Goal: Task Accomplishment & Management: Use online tool/utility

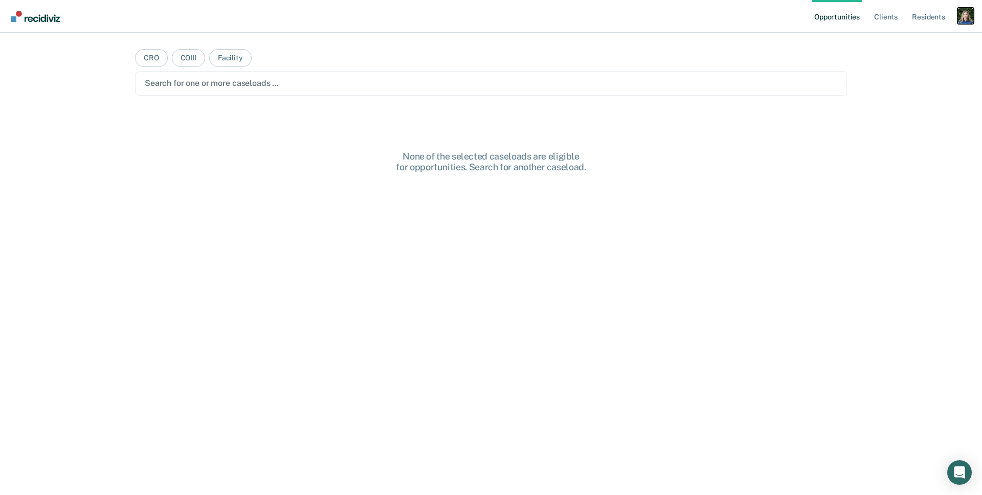
click at [968, 16] on div "Profile dropdown button" at bounding box center [965, 16] width 16 height 16
click at [898, 39] on link "Profile" at bounding box center [924, 41] width 82 height 9
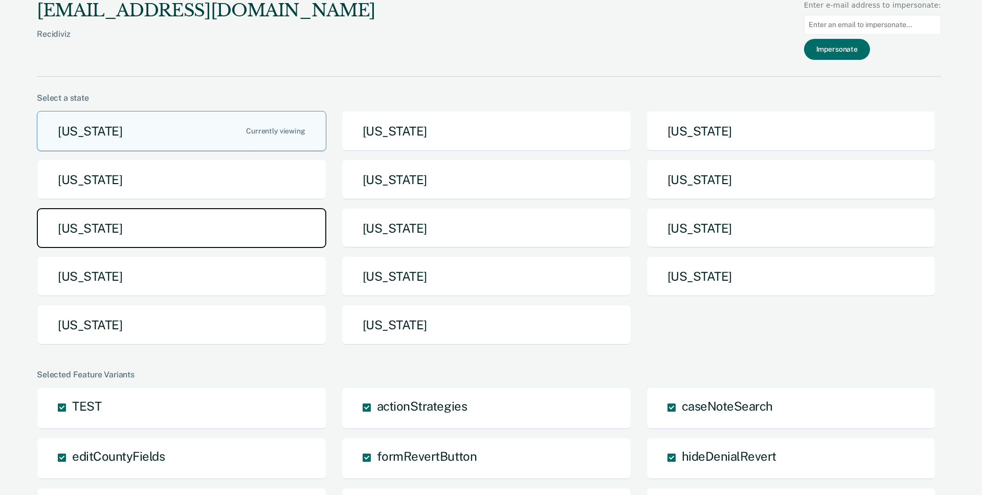
click at [260, 227] on button "[US_STATE]" at bounding box center [181, 228] width 289 height 40
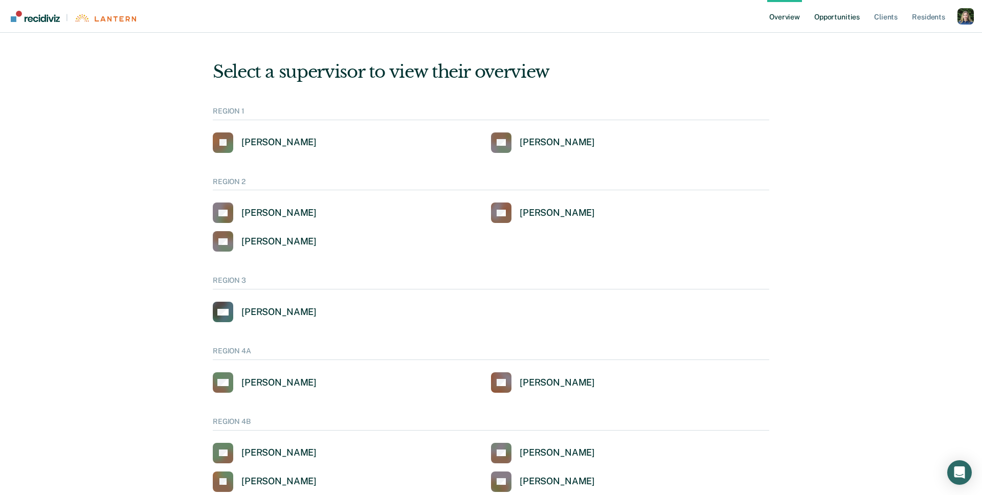
click at [850, 17] on link "Opportunities" at bounding box center [837, 16] width 50 height 33
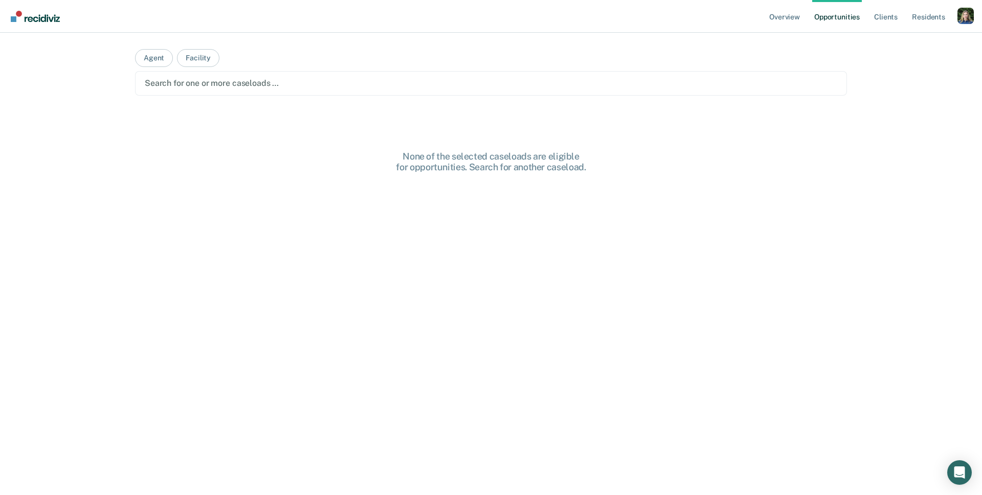
click at [339, 81] on div at bounding box center [491, 83] width 692 height 12
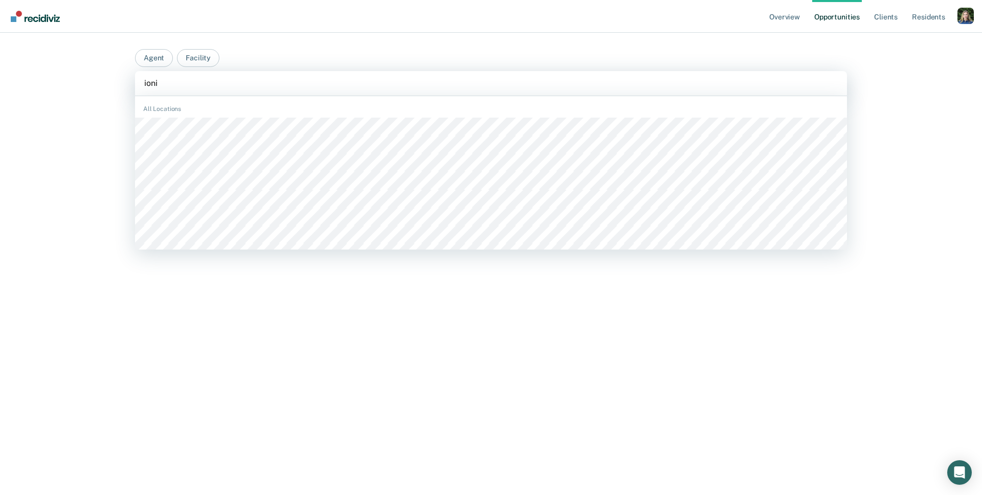
type input "ionia"
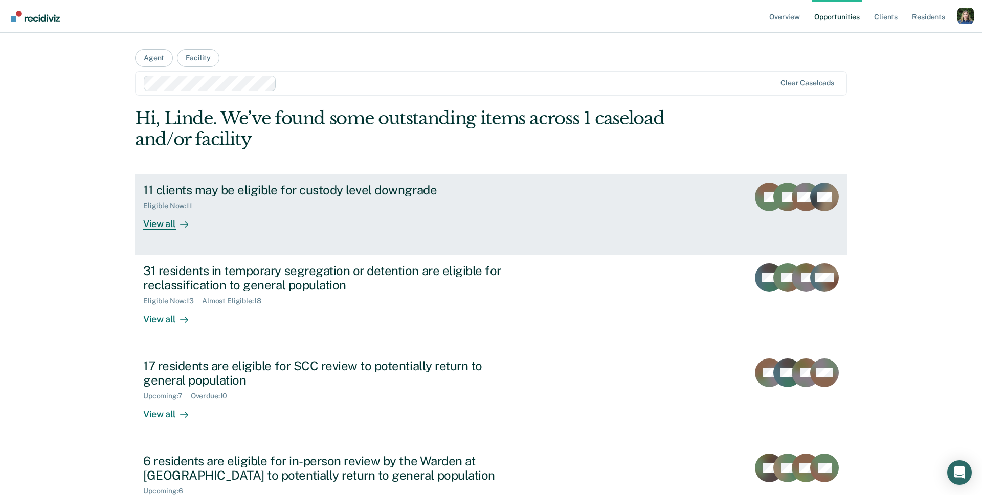
click at [203, 225] on div "11 clients may be eligible for custody level downgrade Eligible Now : 11 View a…" at bounding box center [334, 206] width 383 height 47
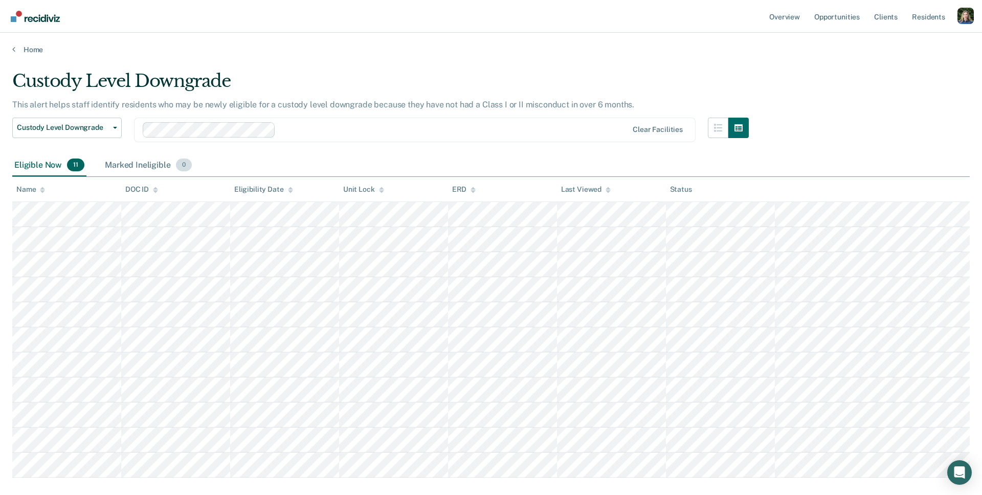
click at [132, 164] on div "Marked Ineligible 0" at bounding box center [148, 165] width 91 height 22
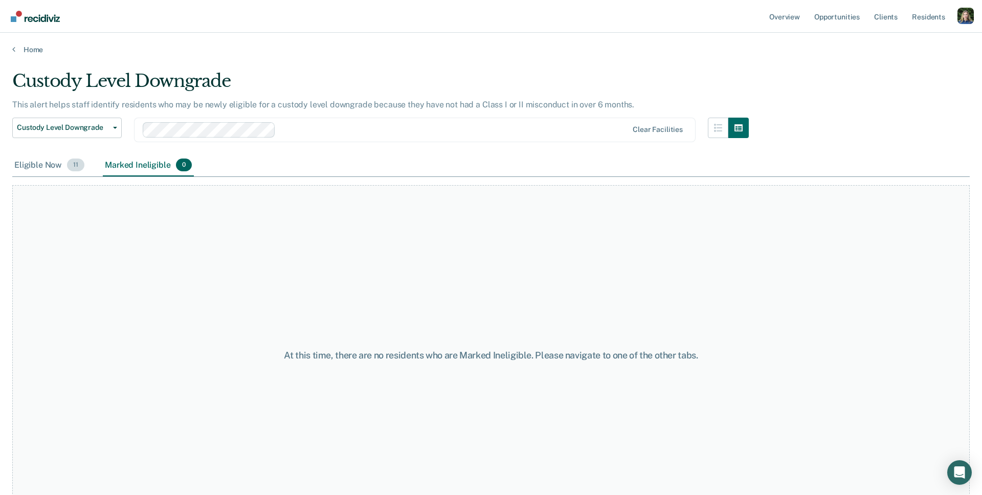
click at [42, 164] on div "Eligible Now 11" at bounding box center [49, 165] width 74 height 22
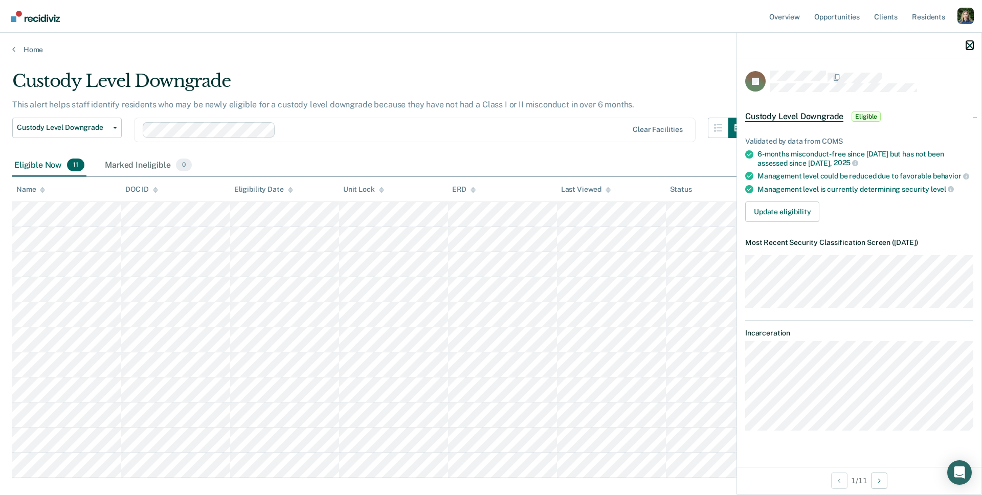
click at [968, 41] on button "button" at bounding box center [969, 45] width 7 height 9
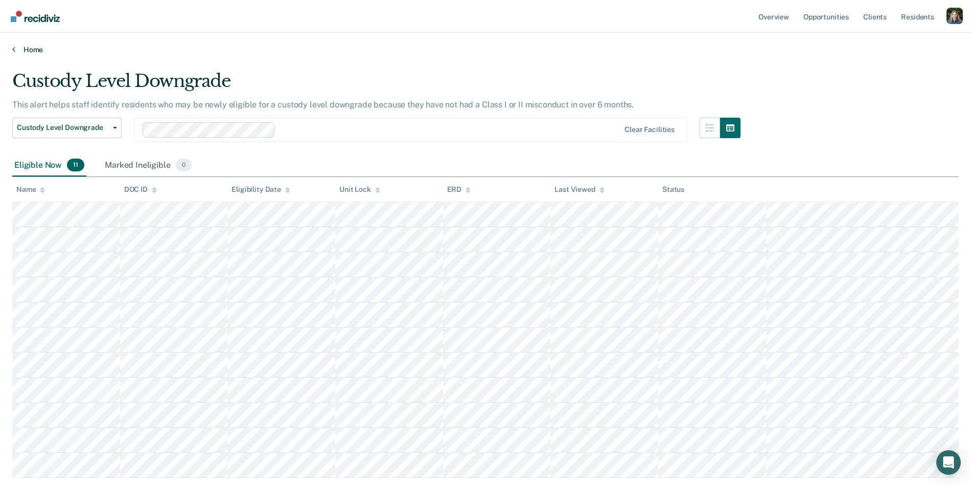
click at [28, 50] on link "Home" at bounding box center [485, 49] width 947 height 9
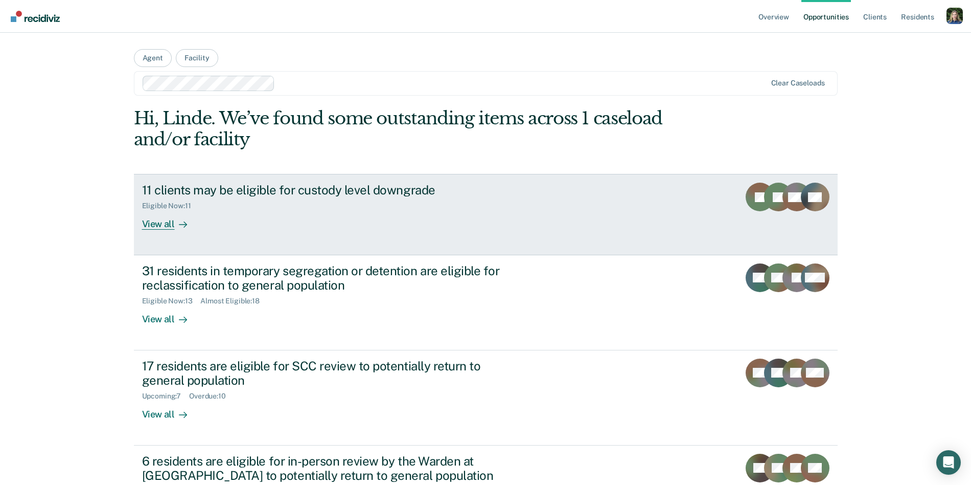
click at [272, 211] on div "11 clients may be eligible for custody level downgrade Eligible Now : 11 View a…" at bounding box center [333, 206] width 383 height 47
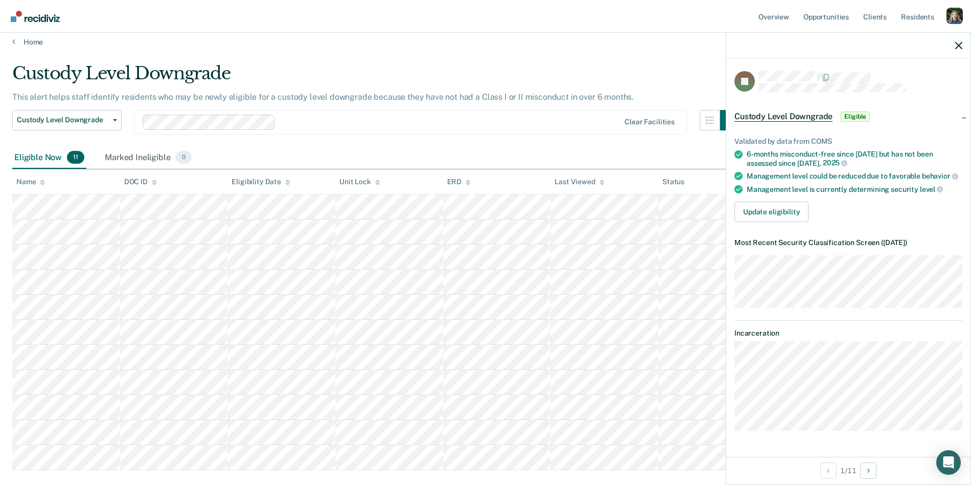
scroll to position [5, 0]
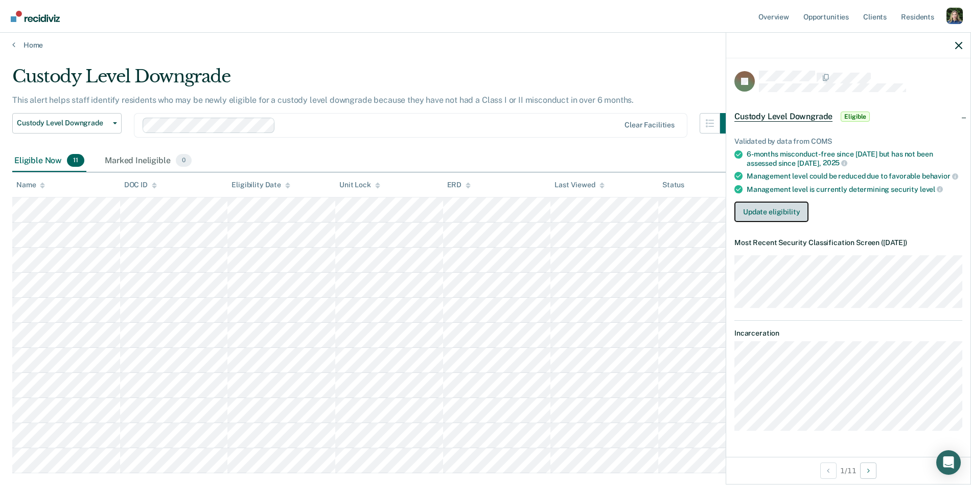
click at [779, 211] on button "Update eligibility" at bounding box center [772, 211] width 74 height 20
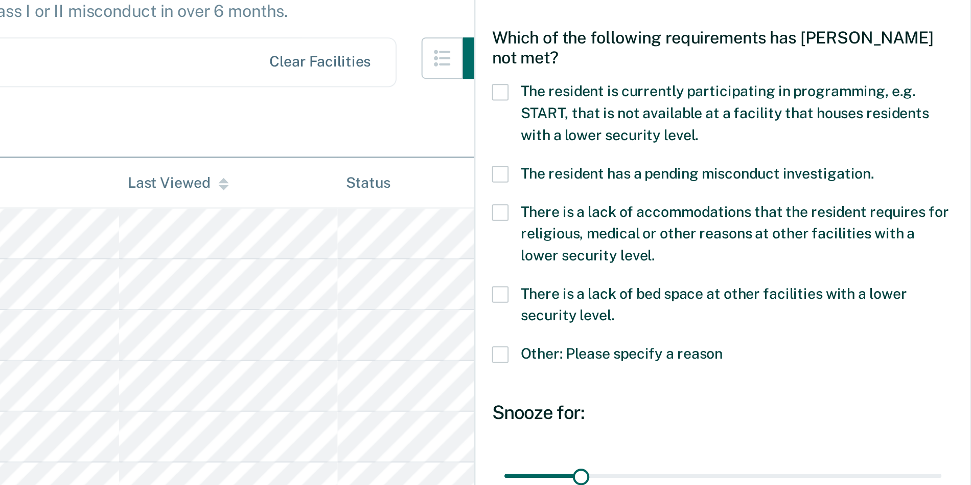
click at [738, 268] on span at bounding box center [739, 269] width 8 height 8
click at [849, 265] on input "Other: Please specify a reason" at bounding box center [849, 265] width 0 height 0
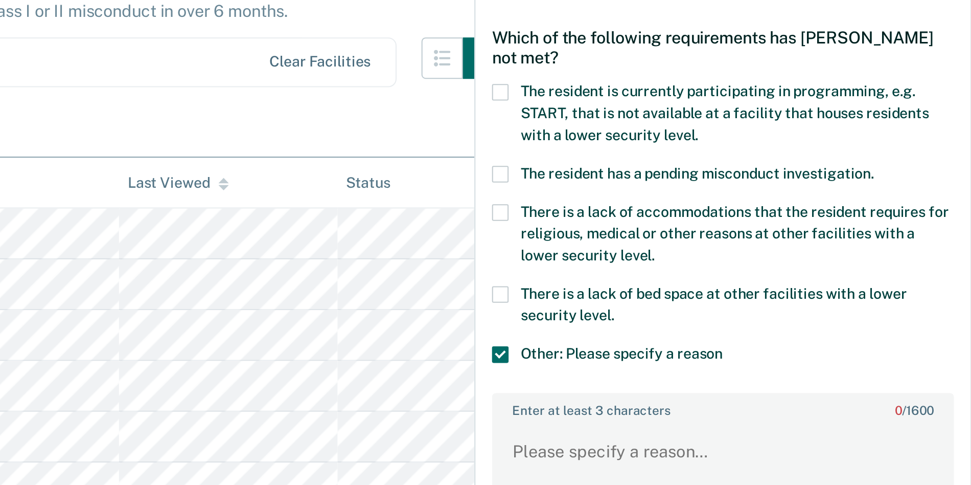
scroll to position [6, 0]
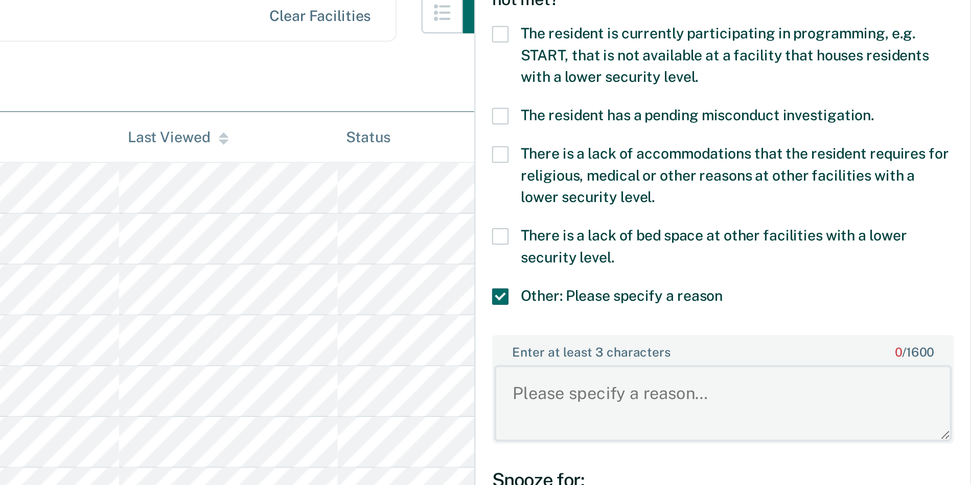
click at [825, 306] on textarea "Enter at least 3 characters 0 / 1600" at bounding box center [849, 316] width 226 height 38
type textarea "Hello"
click at [723, 310] on body "Looks like you’re using Internet Explorer 11. For faster loading and a better e…" at bounding box center [485, 237] width 971 height 485
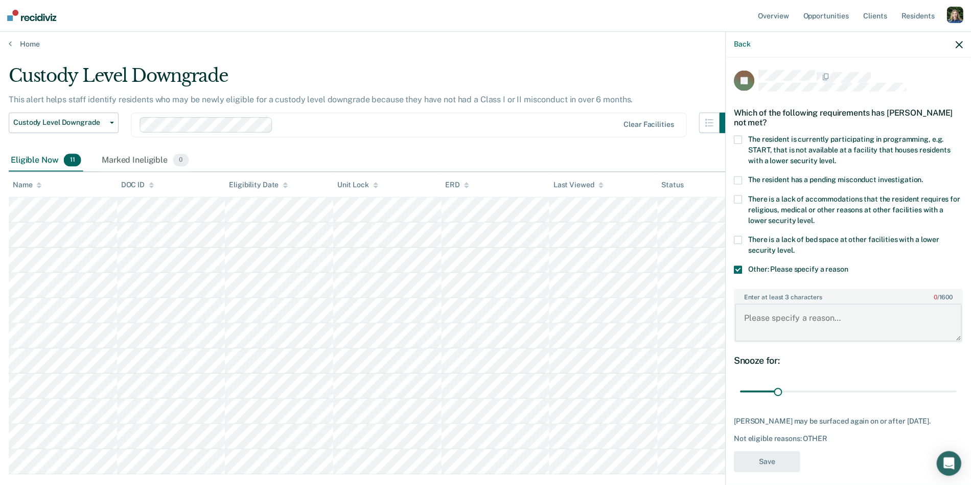
scroll to position [5, 0]
drag, startPoint x: 738, startPoint y: 268, endPoint x: 738, endPoint y: 260, distance: 8.2
click at [738, 268] on span at bounding box center [739, 269] width 8 height 8
click at [849, 265] on input "Other: Please specify a reason" at bounding box center [849, 265] width 0 height 0
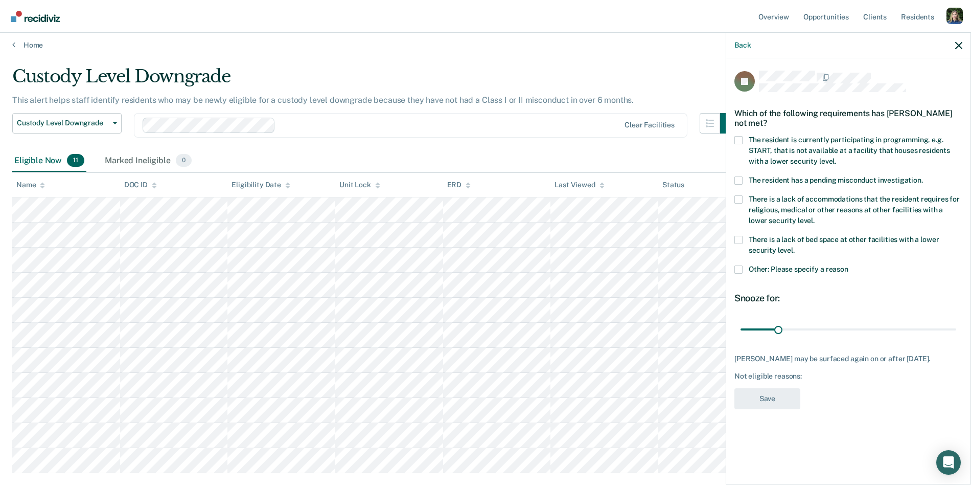
click at [738, 238] on span at bounding box center [739, 240] width 8 height 8
click at [795, 246] on input "There is a lack of bed space at other facilities with a lower security level." at bounding box center [795, 246] width 0 height 0
drag, startPoint x: 779, startPoint y: 328, endPoint x: 968, endPoint y: 332, distance: 189.7
type input "180"
click at [956, 333] on input "range" at bounding box center [849, 329] width 216 height 18
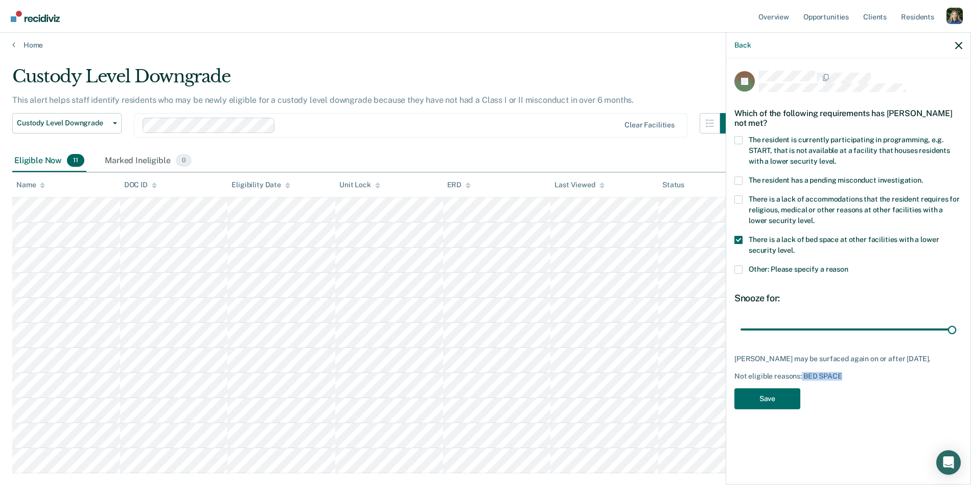
drag, startPoint x: 802, startPoint y: 375, endPoint x: 856, endPoint y: 375, distance: 54.7
click at [856, 375] on div "Not eligible reasons: BED SPACE" at bounding box center [849, 376] width 228 height 9
click at [849, 384] on div "JP Which of the following requirements has [PERSON_NAME] not met? The resident …" at bounding box center [849, 243] width 228 height 345
click at [763, 399] on button "Save" at bounding box center [768, 398] width 66 height 21
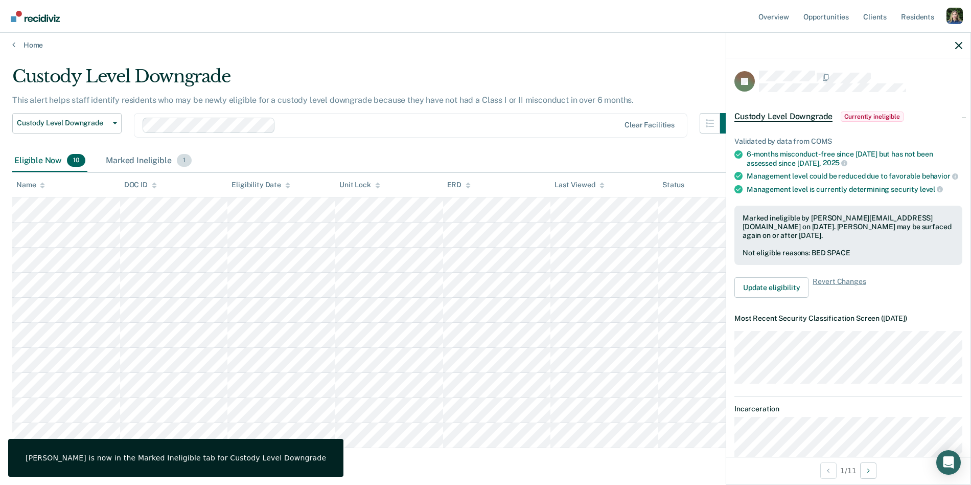
click at [148, 159] on div "Marked Ineligible 1" at bounding box center [149, 161] width 90 height 22
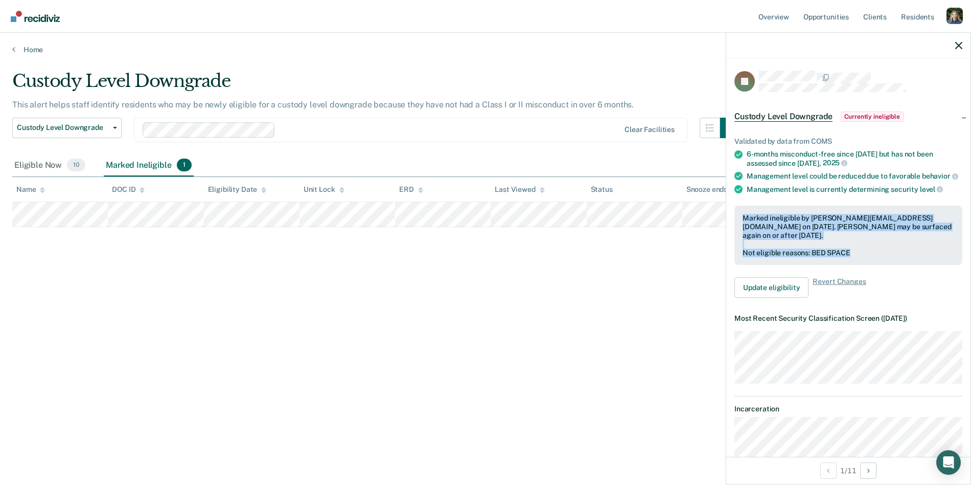
drag, startPoint x: 743, startPoint y: 217, endPoint x: 881, endPoint y: 245, distance: 140.9
click at [881, 245] on div "Marked ineligible by [PERSON_NAME][EMAIL_ADDRESS][DOMAIN_NAME] on [DATE]. [PERS…" at bounding box center [849, 235] width 228 height 59
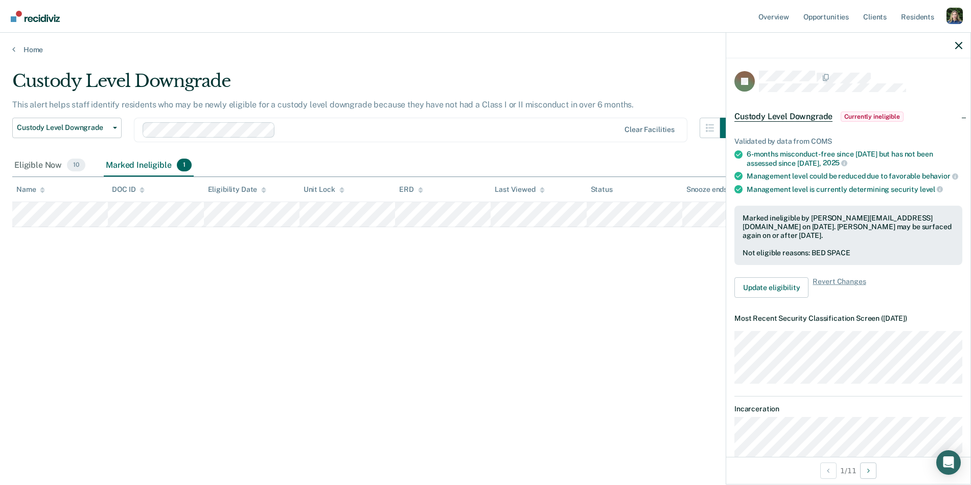
click at [871, 226] on div "Marked ineligible by [PERSON_NAME][EMAIL_ADDRESS][DOMAIN_NAME] on [DATE]. [PERS…" at bounding box center [849, 227] width 212 height 26
drag, startPoint x: 901, startPoint y: 226, endPoint x: 953, endPoint y: 226, distance: 52.7
click at [954, 226] on div "Marked ineligible by [PERSON_NAME][EMAIL_ADDRESS][DOMAIN_NAME] on [DATE]. [PERS…" at bounding box center [849, 227] width 212 height 26
drag, startPoint x: 811, startPoint y: 244, endPoint x: 882, endPoint y: 245, distance: 71.1
click at [882, 248] on div "Not eligible reasons: BED SPACE" at bounding box center [849, 252] width 212 height 9
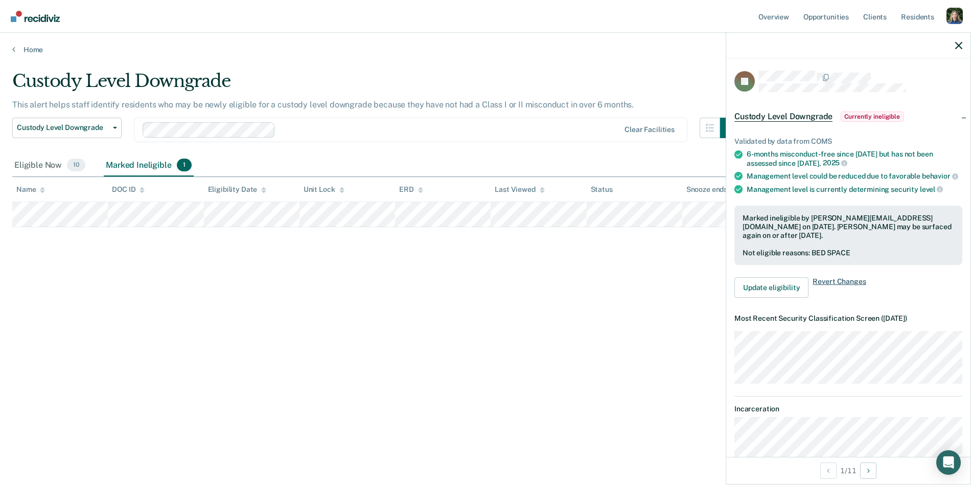
click at [848, 277] on span "Revert Changes" at bounding box center [839, 287] width 53 height 20
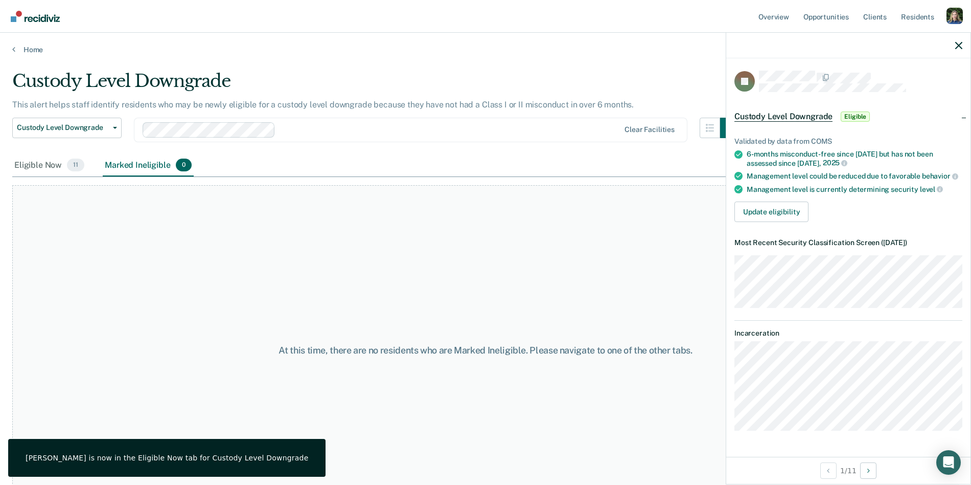
click at [647, 291] on div "At this time, there are no residents who are Marked Ineligible. Please navigate…" at bounding box center [485, 349] width 947 height 329
click at [32, 171] on div "Eligible Now 11" at bounding box center [49, 165] width 74 height 22
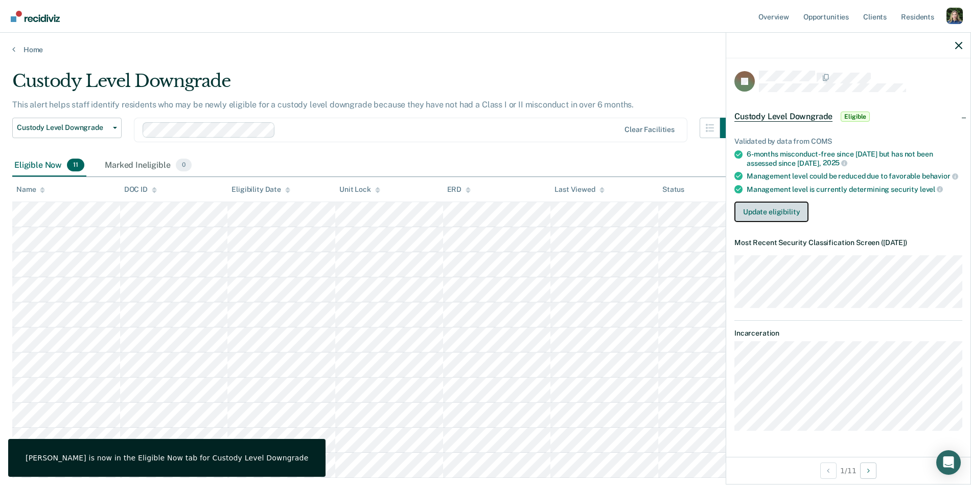
click at [781, 208] on button "Update eligibility" at bounding box center [772, 211] width 74 height 20
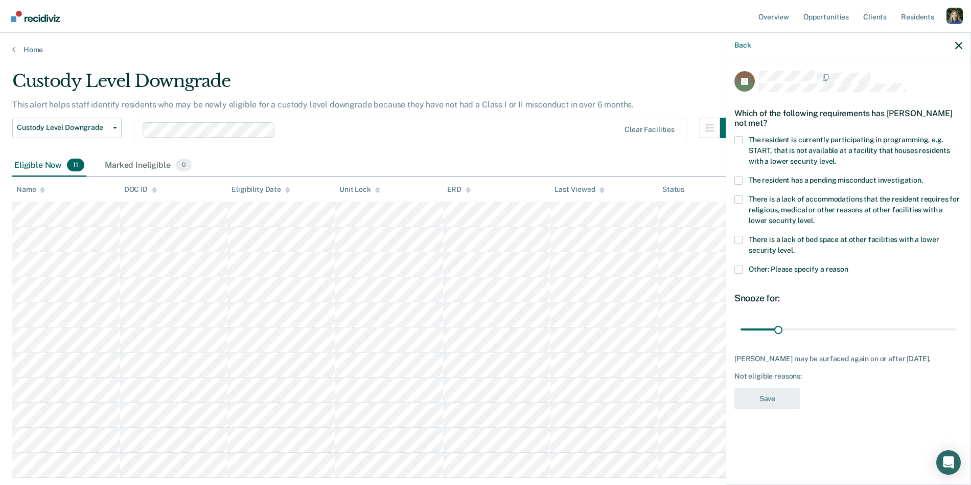
click at [739, 240] on span at bounding box center [739, 240] width 8 height 8
click at [795, 246] on input "There is a lack of bed space at other facilities with a lower security level." at bounding box center [795, 246] width 0 height 0
click at [742, 43] on button "Back" at bounding box center [743, 45] width 16 height 9
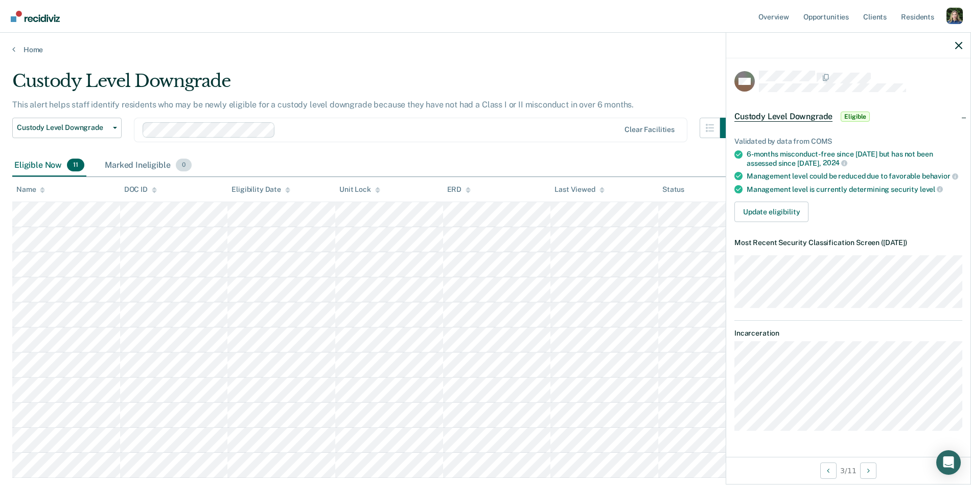
click at [144, 165] on div "Marked Ineligible 0" at bounding box center [148, 165] width 91 height 22
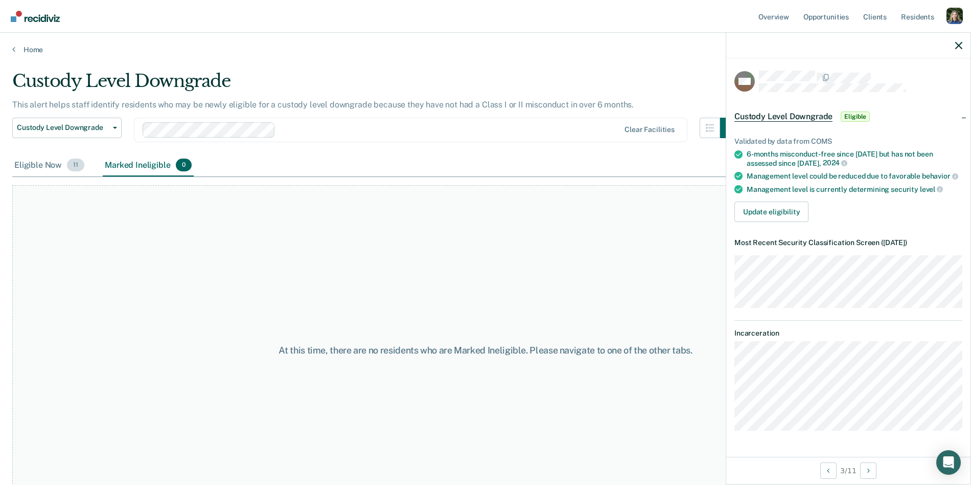
click at [30, 170] on div "Eligible Now 11" at bounding box center [49, 165] width 74 height 22
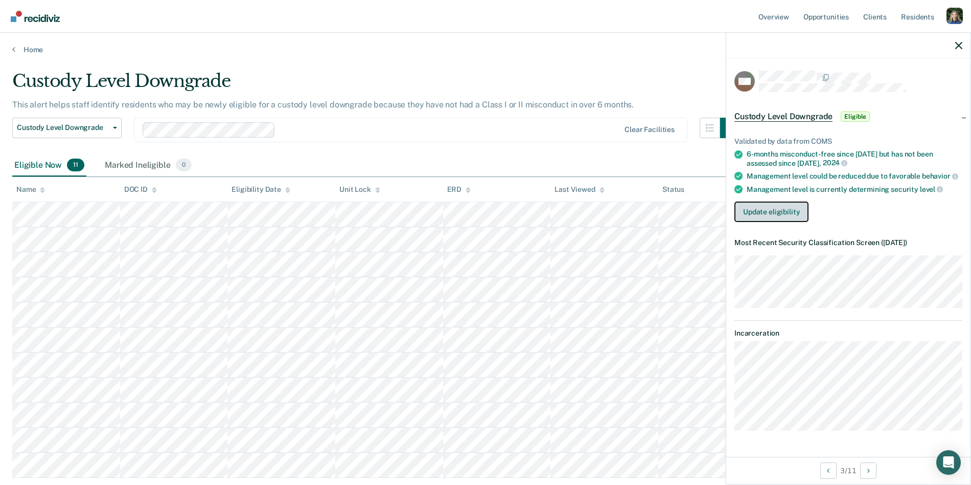
click at [790, 207] on button "Update eligibility" at bounding box center [772, 211] width 74 height 20
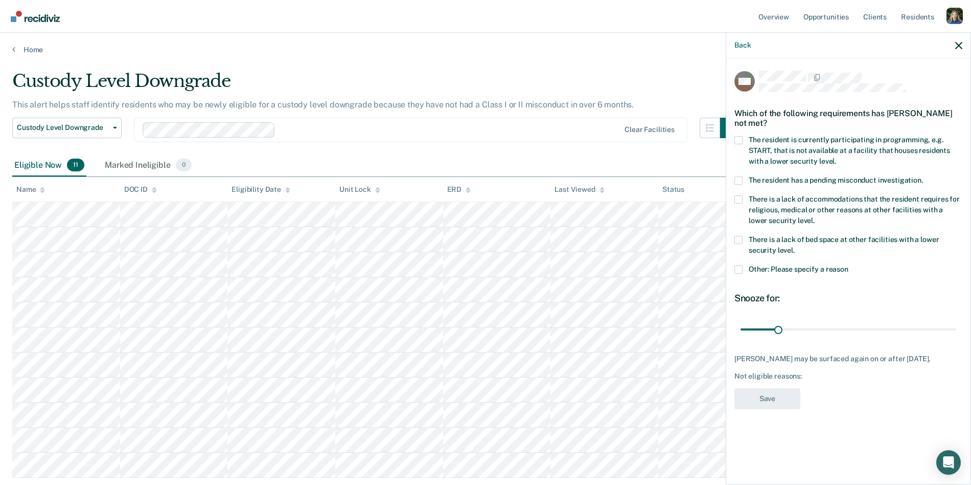
click at [738, 138] on span at bounding box center [739, 140] width 8 height 8
click at [836, 157] on input "The resident is currently participating in programming, e.g. START, that is not…" at bounding box center [836, 157] width 0 height 0
click at [785, 394] on button "Save" at bounding box center [768, 398] width 66 height 21
click at [164, 164] on div "Marked Ineligible 1" at bounding box center [149, 165] width 90 height 22
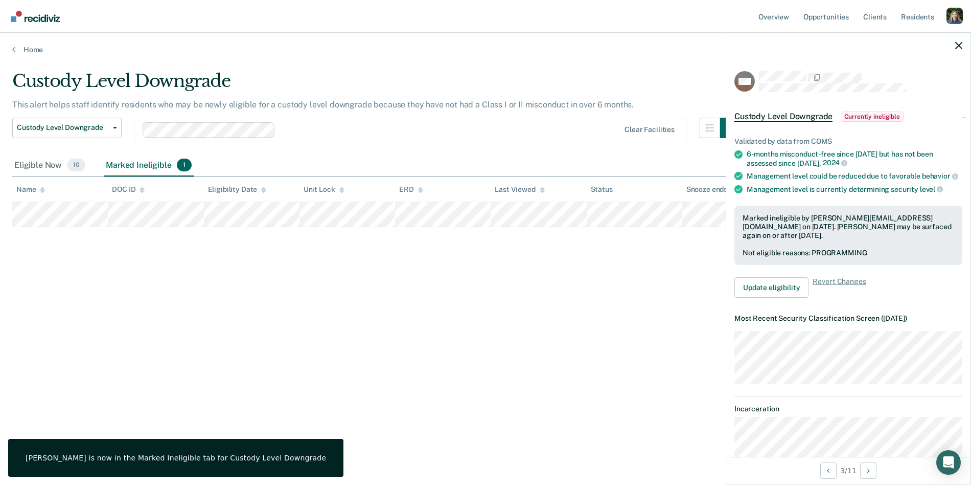
click at [961, 50] on div at bounding box center [848, 46] width 244 height 26
click at [959, 42] on icon "button" at bounding box center [958, 45] width 7 height 7
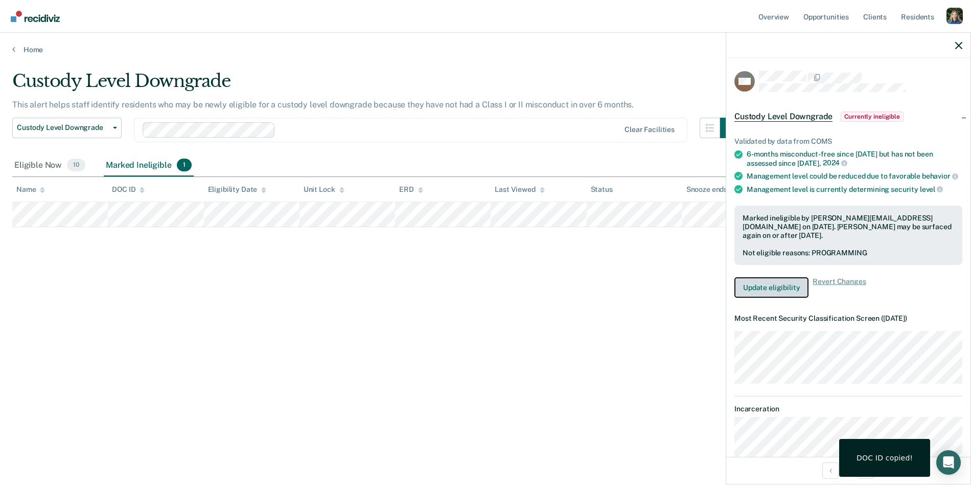
click at [785, 280] on button "Update eligibility" at bounding box center [772, 287] width 74 height 20
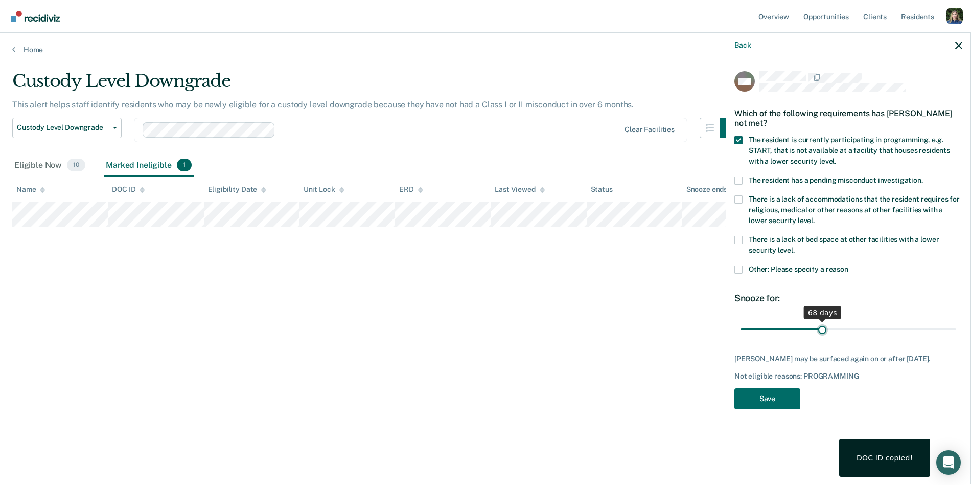
drag, startPoint x: 779, startPoint y: 329, endPoint x: 822, endPoint y: 329, distance: 42.9
type input "68"
click at [822, 329] on input "range" at bounding box center [849, 329] width 216 height 18
click at [782, 391] on button "Save" at bounding box center [768, 398] width 66 height 21
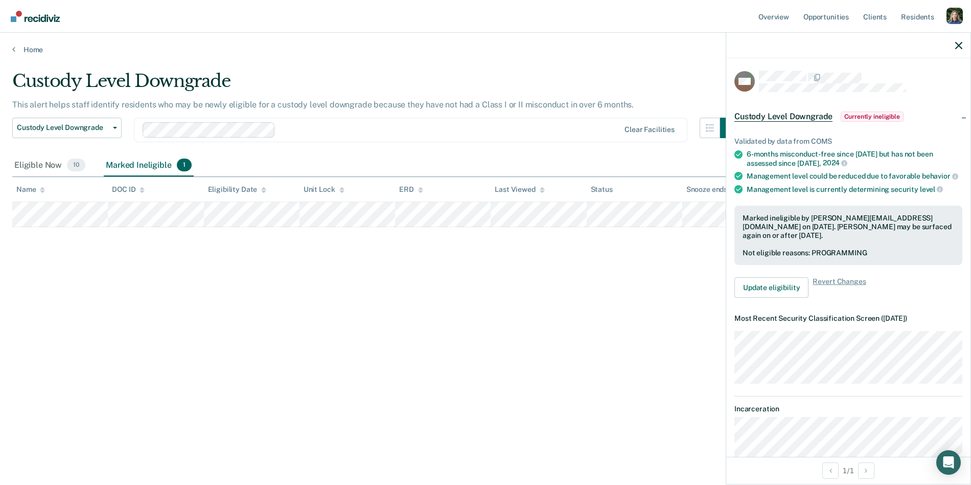
click at [966, 43] on div at bounding box center [848, 46] width 244 height 26
click at [959, 44] on icon "button" at bounding box center [958, 45] width 7 height 7
click at [826, 275] on div "Validated by data from COMS 6-months misconduct-free since [DATE] but has not b…" at bounding box center [848, 213] width 244 height 185
click at [828, 277] on span "Revert Changes" at bounding box center [839, 287] width 53 height 20
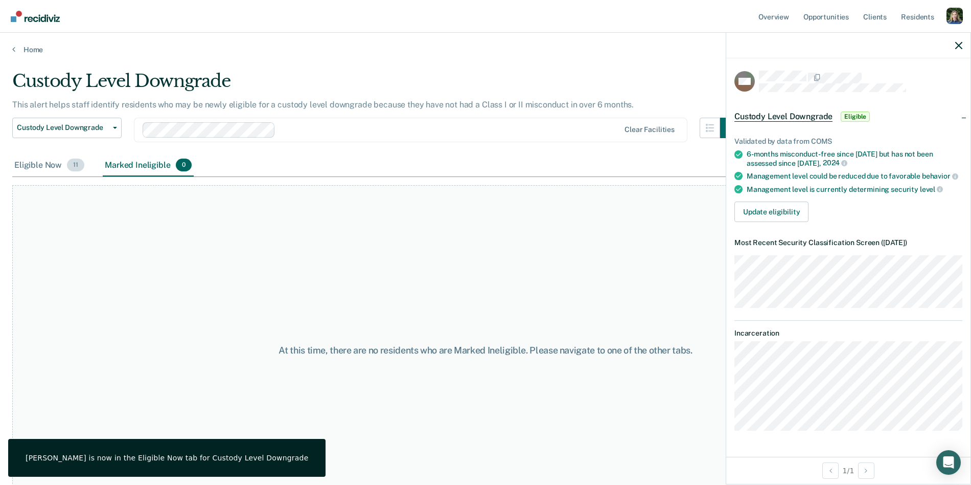
click at [58, 162] on div "Eligible Now 11" at bounding box center [49, 165] width 74 height 22
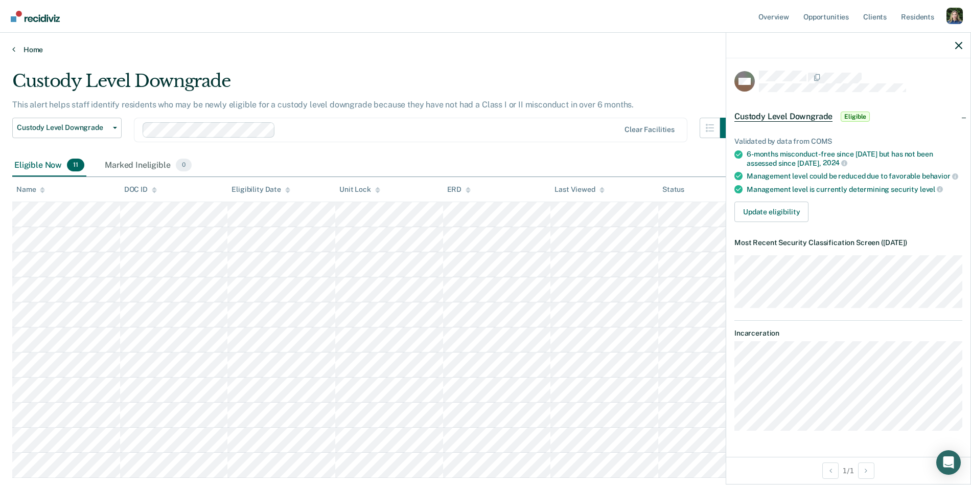
click at [28, 49] on link "Home" at bounding box center [485, 49] width 947 height 9
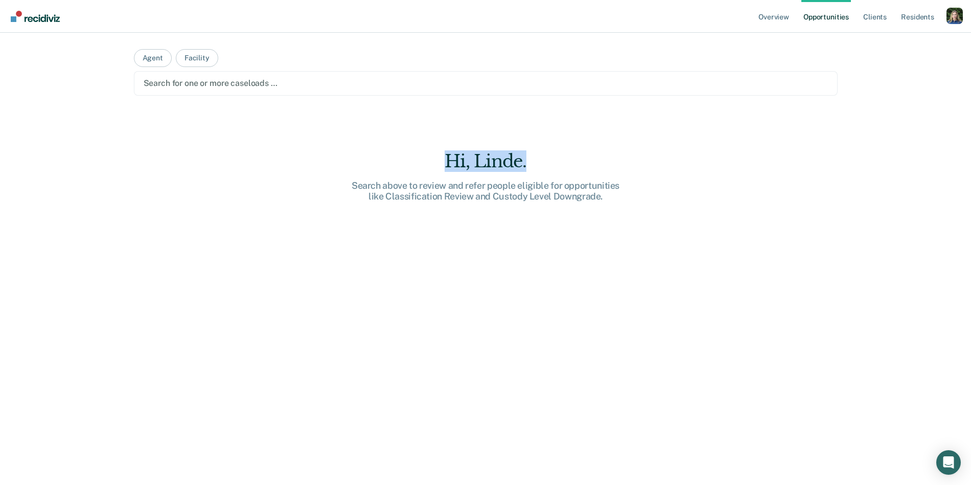
drag, startPoint x: 541, startPoint y: 168, endPoint x: 404, endPoint y: 168, distance: 137.5
click at [404, 168] on div "Hi, Linde." at bounding box center [485, 161] width 327 height 21
click at [336, 155] on div "Hi, Linde." at bounding box center [485, 161] width 327 height 21
click at [195, 61] on button "Facility" at bounding box center [197, 58] width 42 height 18
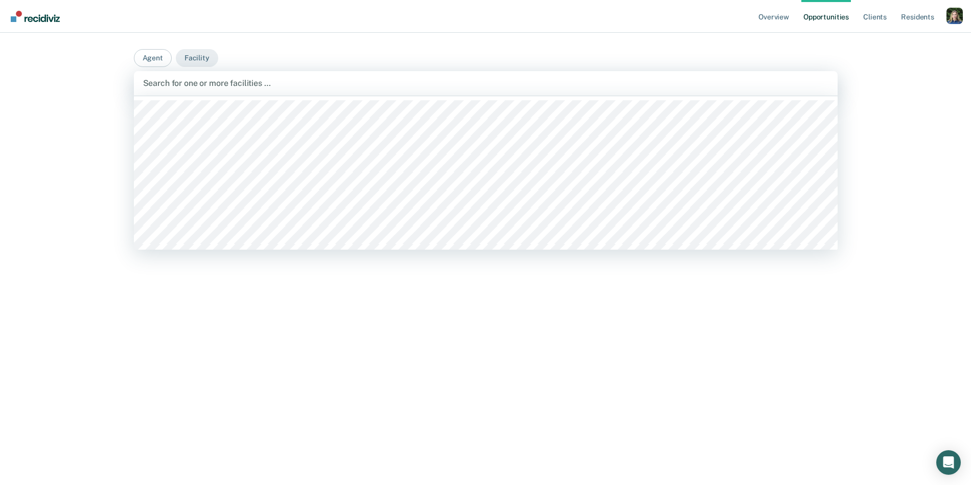
click at [203, 85] on div at bounding box center [486, 83] width 686 height 12
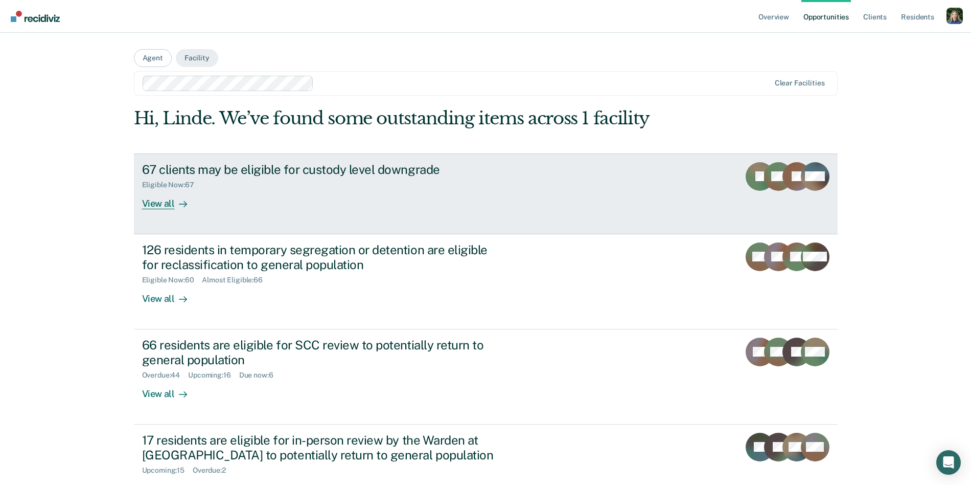
click at [164, 205] on div "View all" at bounding box center [170, 199] width 57 height 20
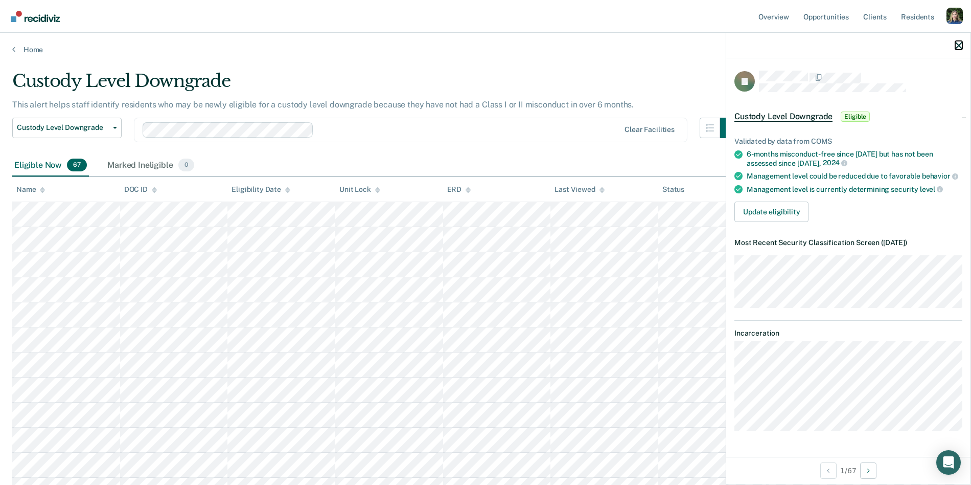
click at [958, 42] on icon "button" at bounding box center [958, 45] width 7 height 7
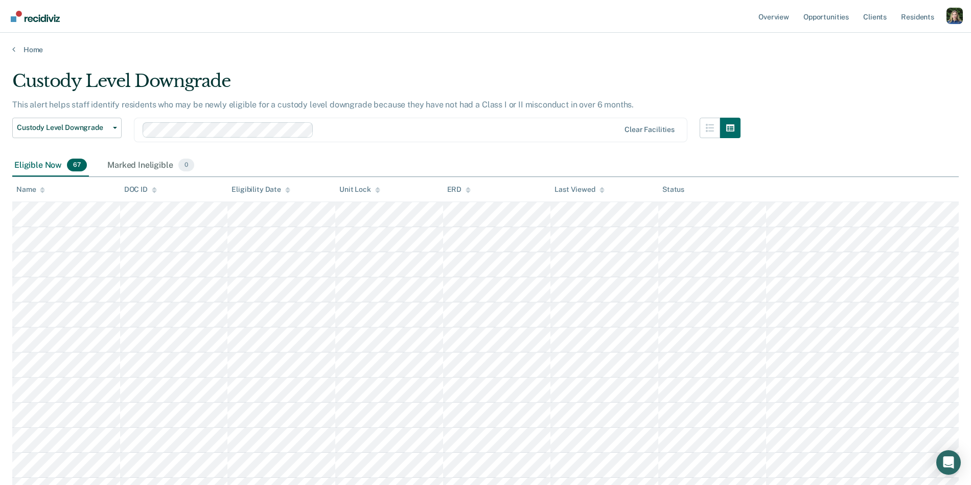
click at [549, 156] on div "Eligible Now 67 Marked Ineligible 0" at bounding box center [485, 165] width 947 height 23
click at [25, 48] on link "Home" at bounding box center [485, 49] width 947 height 9
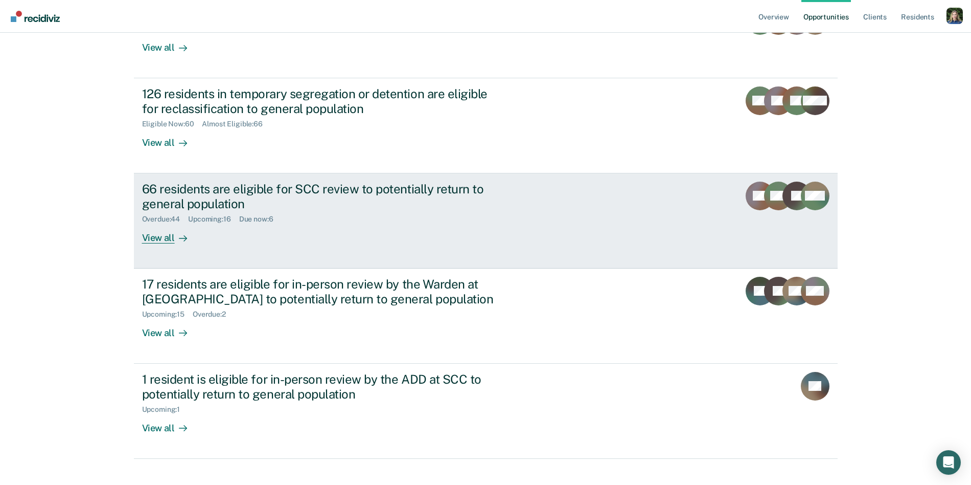
scroll to position [170, 0]
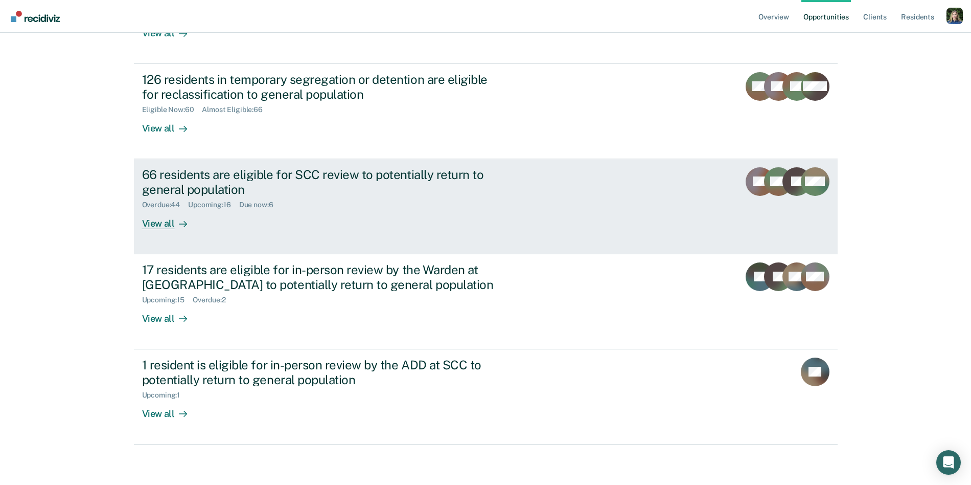
click at [307, 195] on div "66 residents are eligible for SCC review to potentially return to general popul…" at bounding box center [321, 182] width 359 height 30
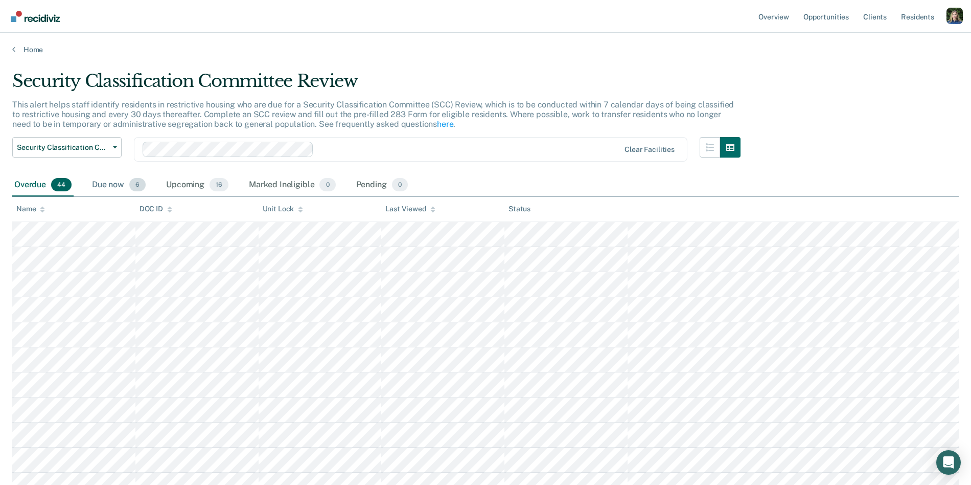
click at [108, 185] on div "Due now 6" at bounding box center [119, 185] width 58 height 22
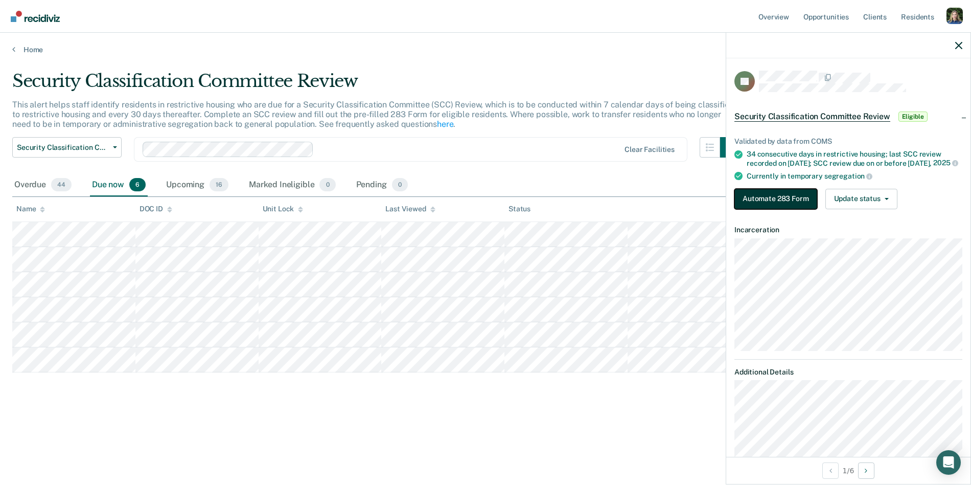
click at [771, 206] on button "Automate 283 Form" at bounding box center [776, 199] width 83 height 20
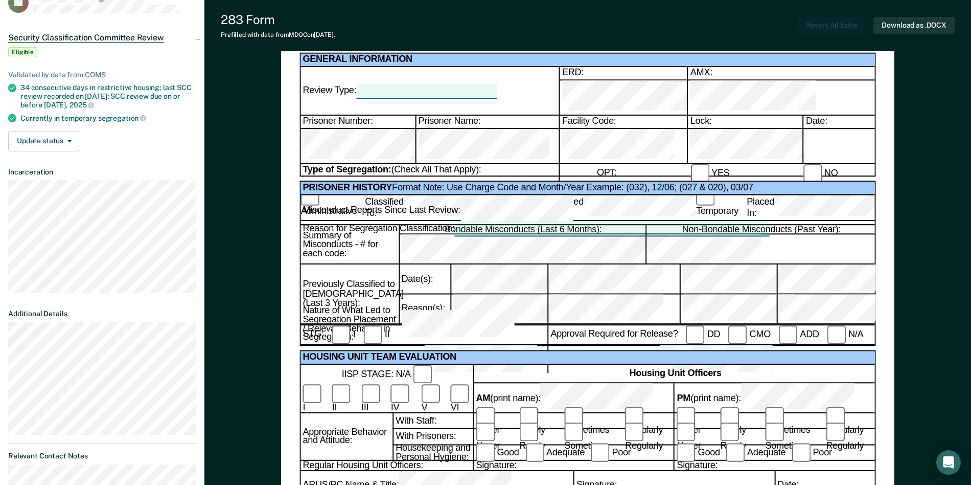
scroll to position [76, 0]
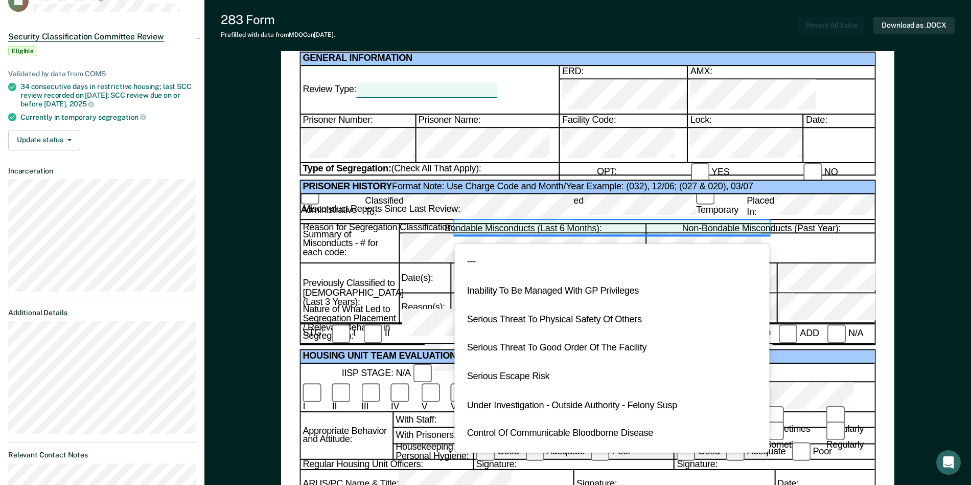
click at [585, 220] on div at bounding box center [611, 227] width 315 height 14
click at [801, 192] on div "PRISONER HISTORY  Format Note: Use Charge Code and Month/Year Example: (032), 1…" at bounding box center [588, 187] width 574 height 13
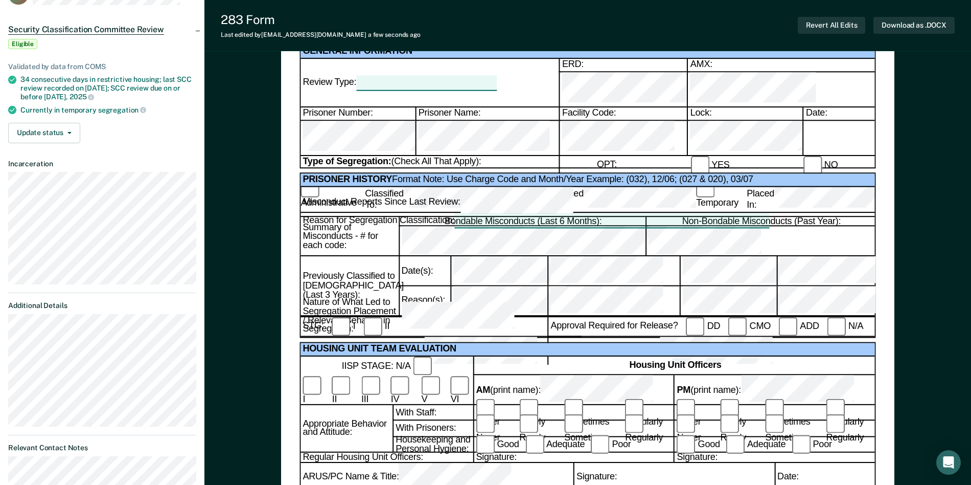
scroll to position [0, 0]
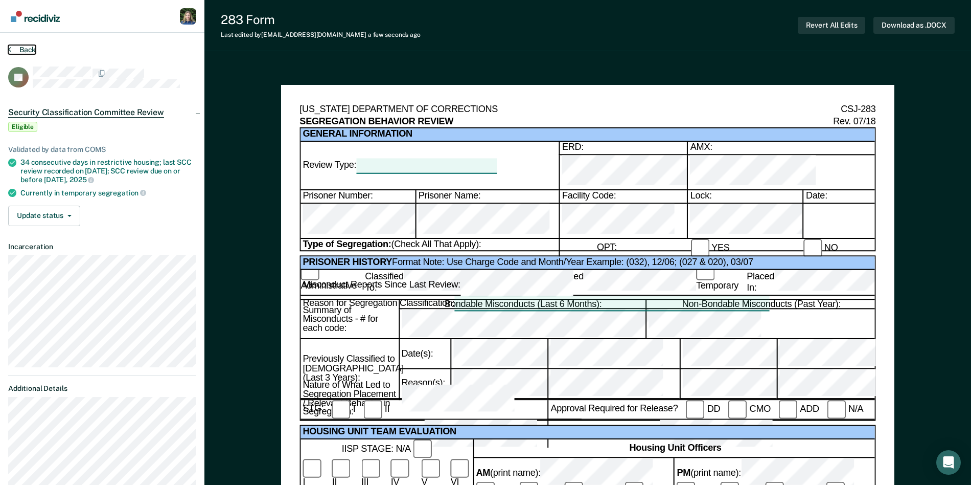
click at [10, 49] on icon at bounding box center [9, 49] width 3 height 8
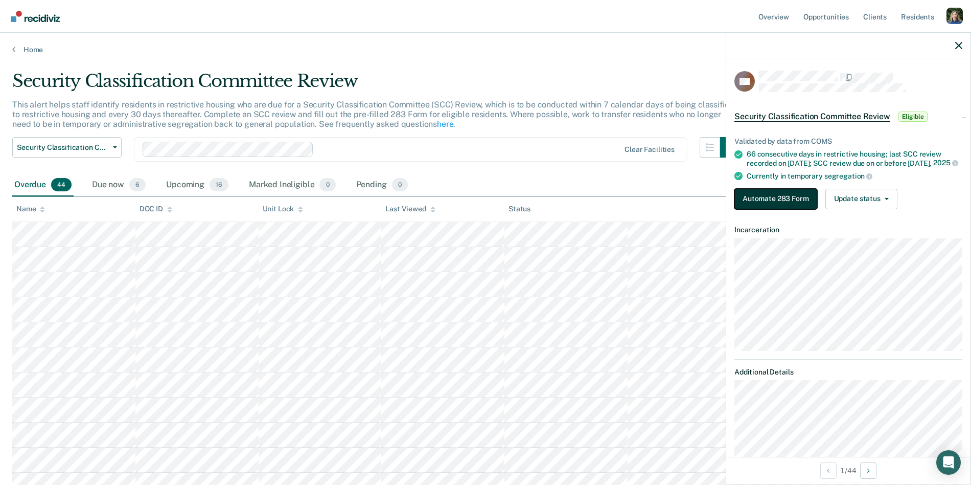
click at [787, 209] on button "Automate 283 Form" at bounding box center [776, 199] width 83 height 20
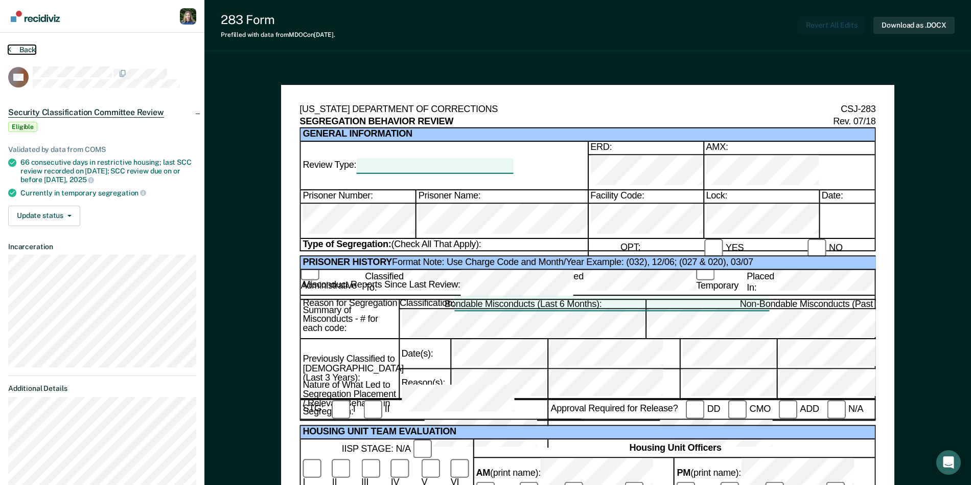
click at [8, 49] on icon at bounding box center [9, 49] width 3 height 8
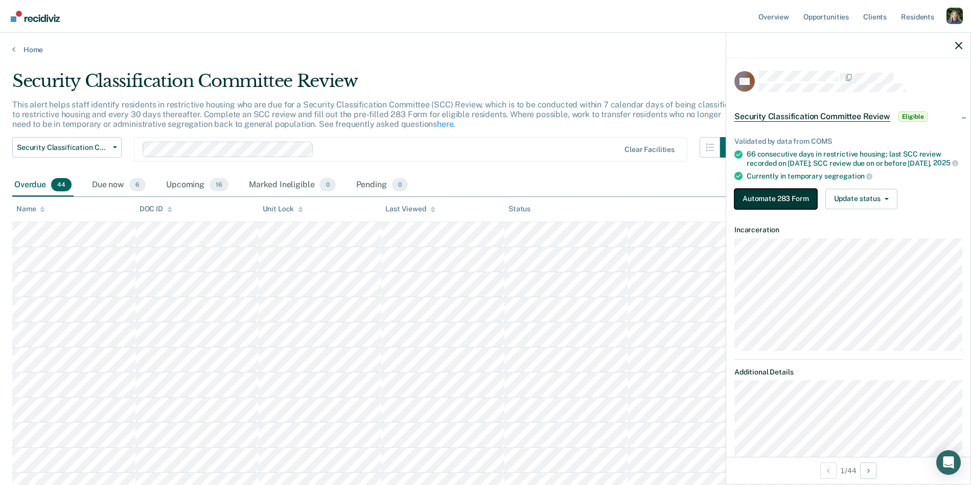
click at [781, 203] on button "Automate 283 Form" at bounding box center [776, 199] width 83 height 20
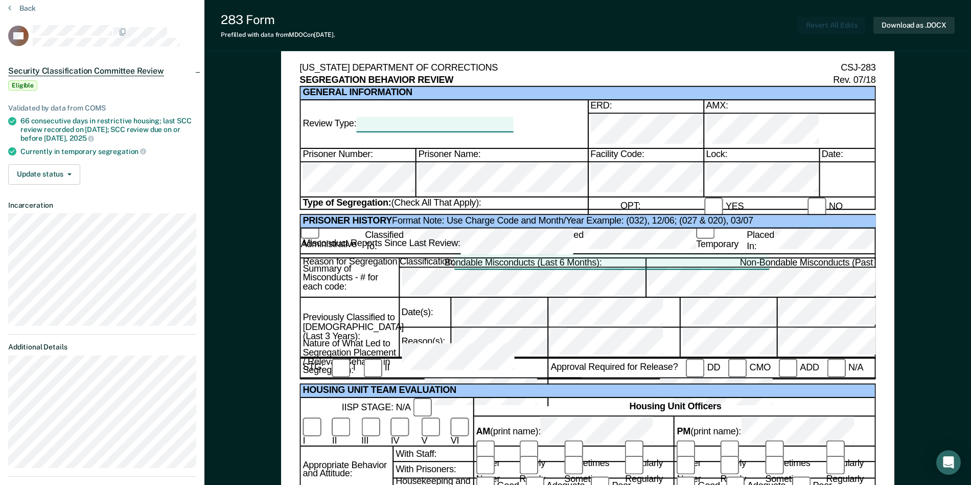
scroll to position [42, 0]
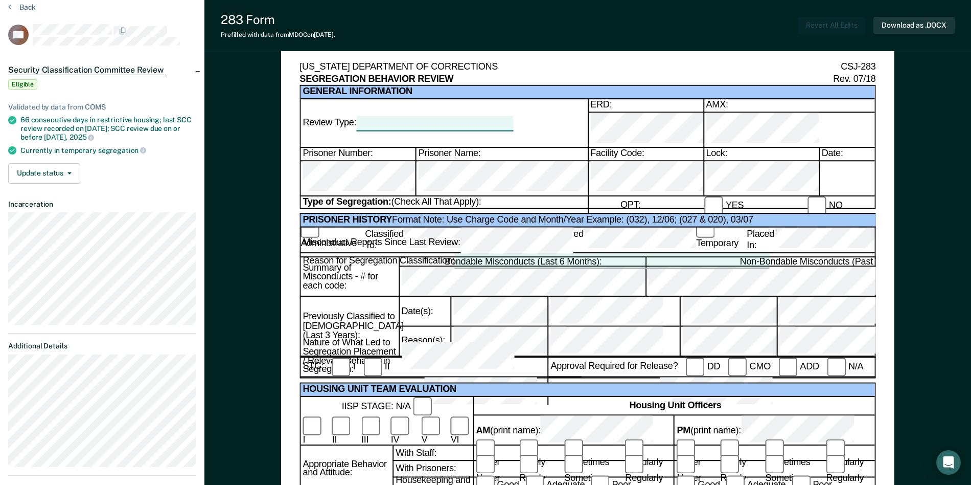
click at [614, 254] on div at bounding box center [611, 261] width 315 height 14
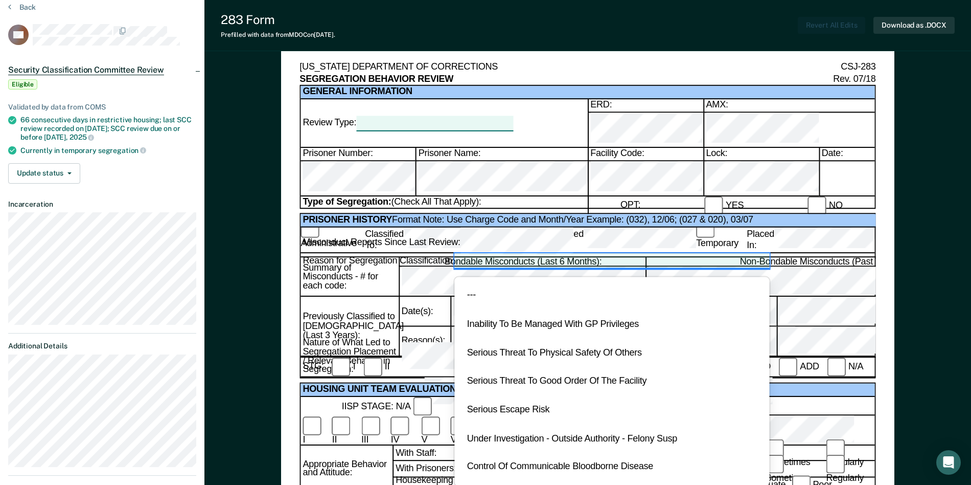
click at [603, 254] on div at bounding box center [611, 261] width 315 height 14
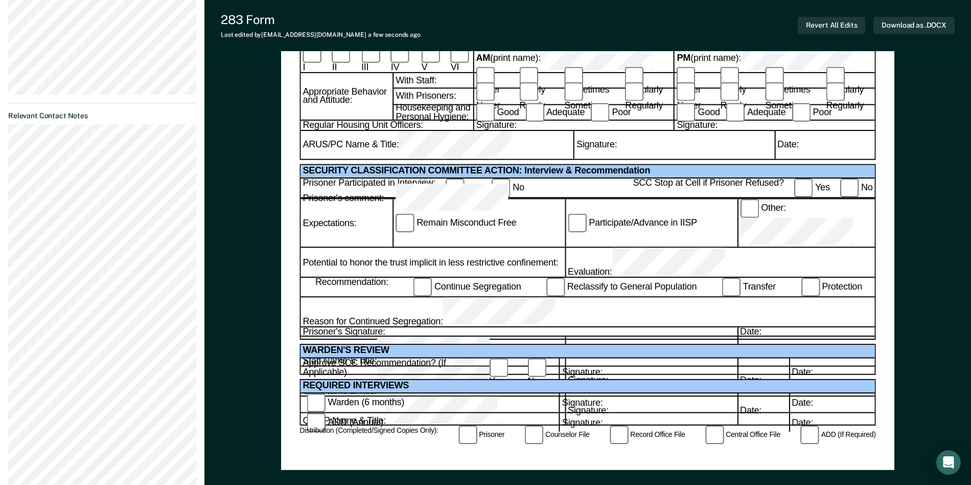
scroll to position [418, 0]
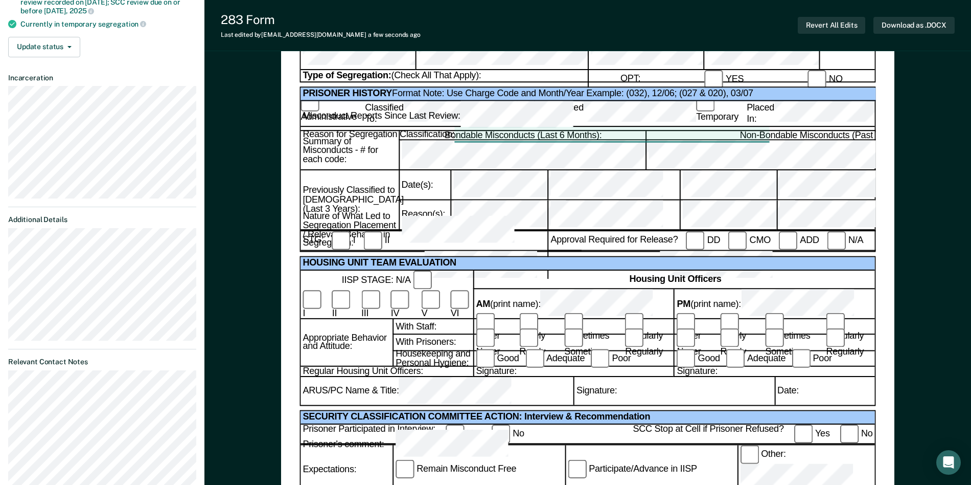
scroll to position [0, 0]
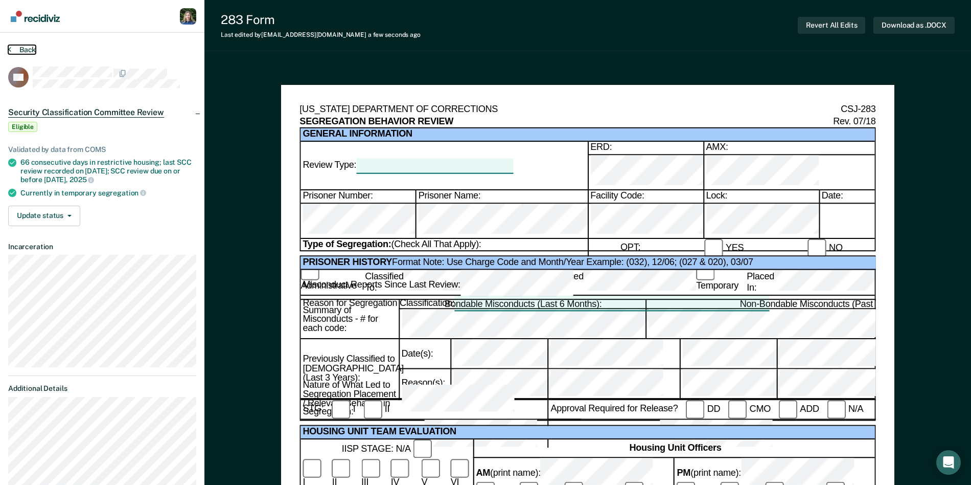
click at [12, 47] on button "Back" at bounding box center [22, 49] width 28 height 9
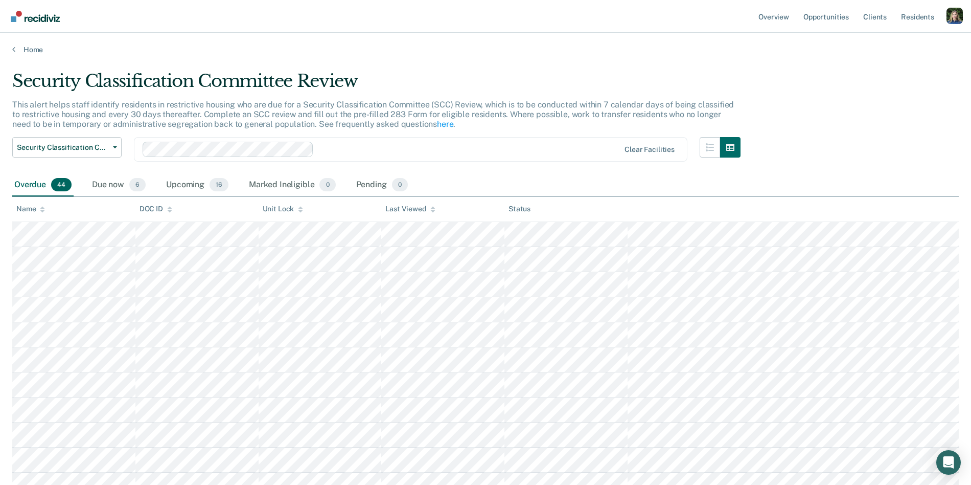
click at [25, 43] on div "Home" at bounding box center [485, 43] width 971 height 21
click at [26, 49] on link "Home" at bounding box center [485, 49] width 947 height 9
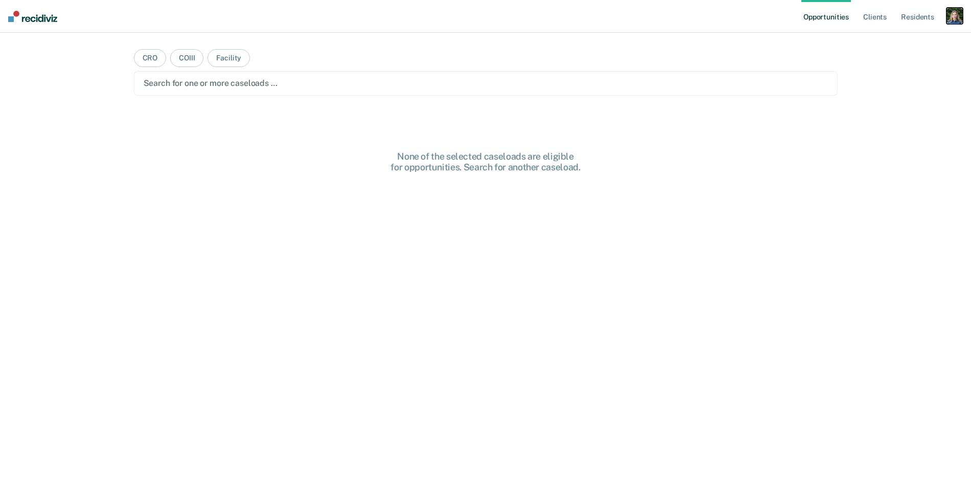
click at [957, 13] on div "button" at bounding box center [955, 16] width 16 height 16
click at [891, 41] on link "Profile" at bounding box center [914, 41] width 82 height 9
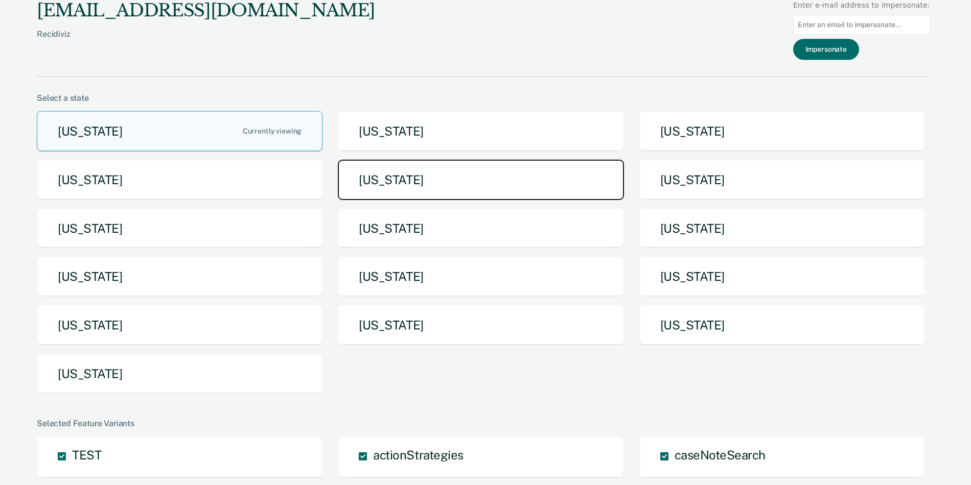
click at [430, 177] on button "[US_STATE]" at bounding box center [481, 179] width 286 height 40
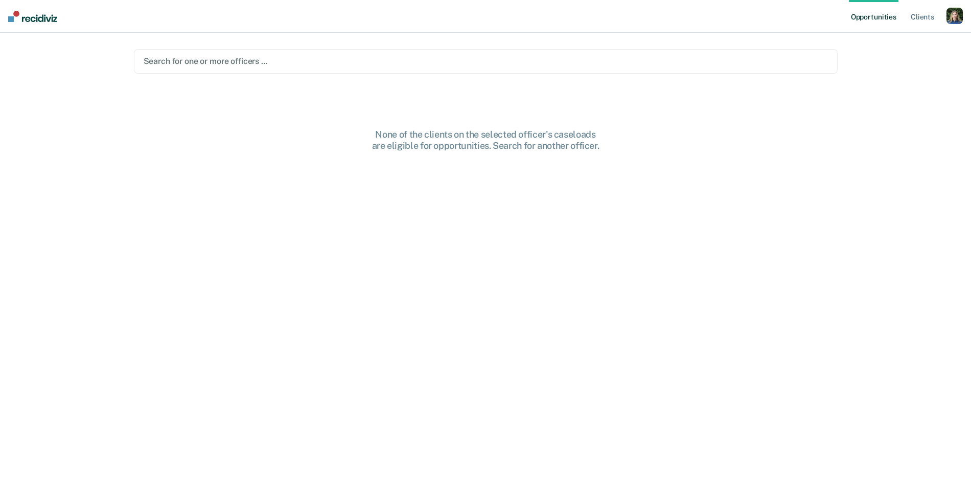
click at [369, 60] on div at bounding box center [486, 61] width 685 height 12
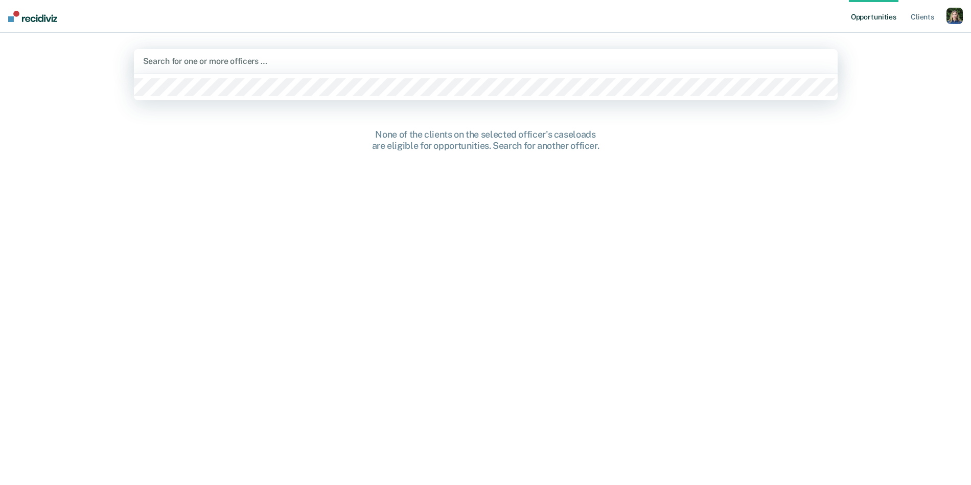
click at [325, 69] on div "Search for one or more officers …" at bounding box center [486, 61] width 704 height 25
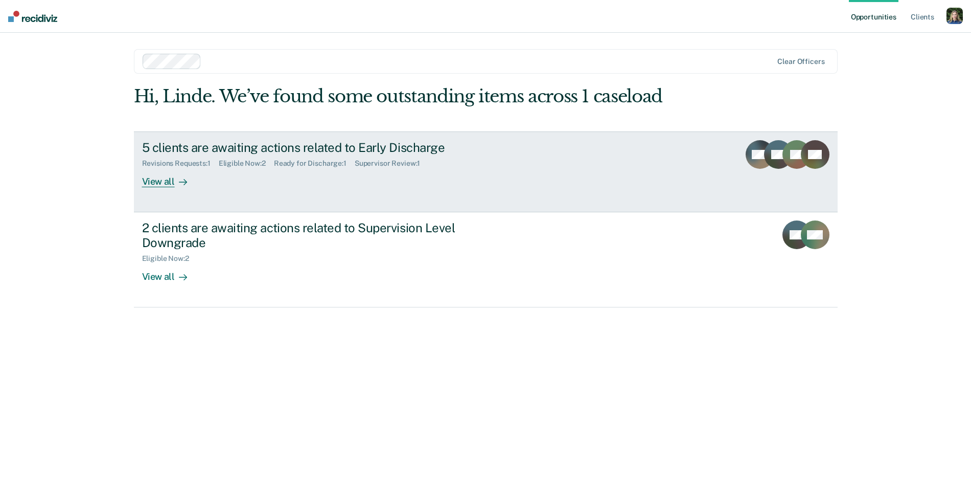
click at [271, 167] on div "Eligible Now : 2" at bounding box center [246, 163] width 55 height 9
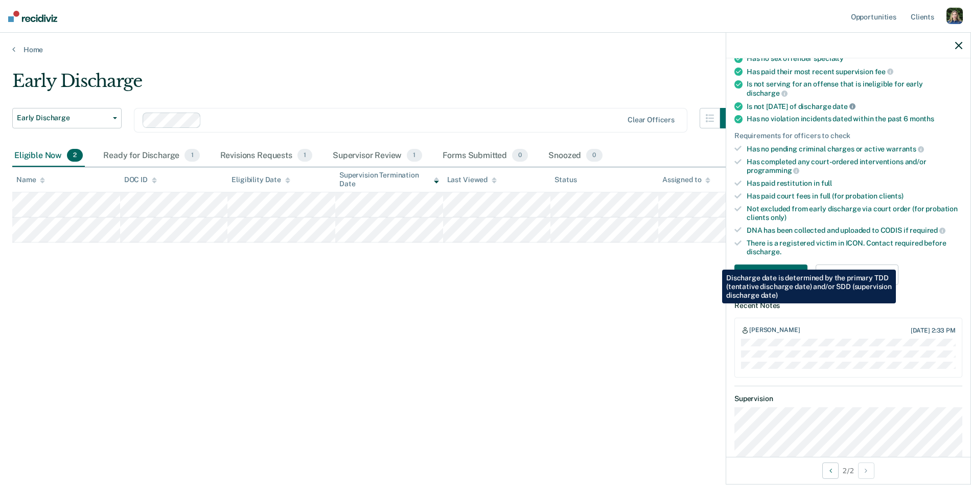
scroll to position [170, 0]
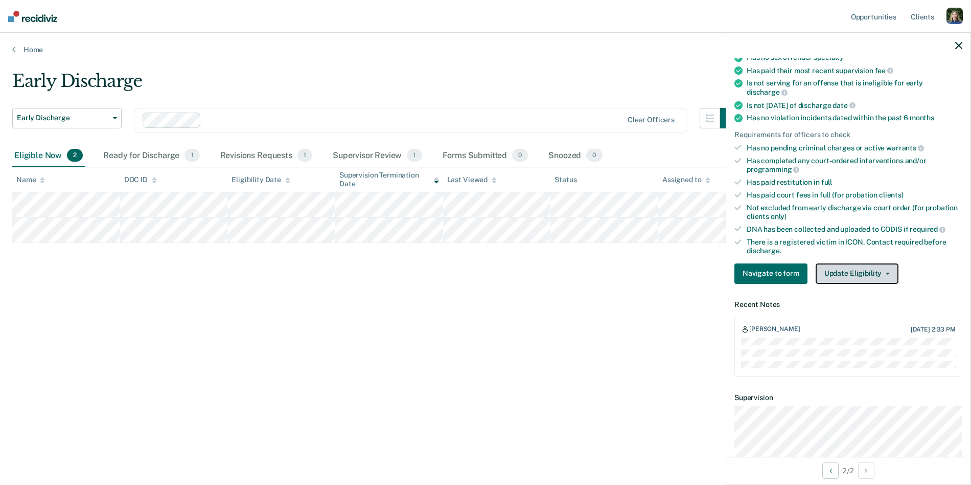
click at [845, 266] on button "Update Eligibility" at bounding box center [857, 273] width 83 height 20
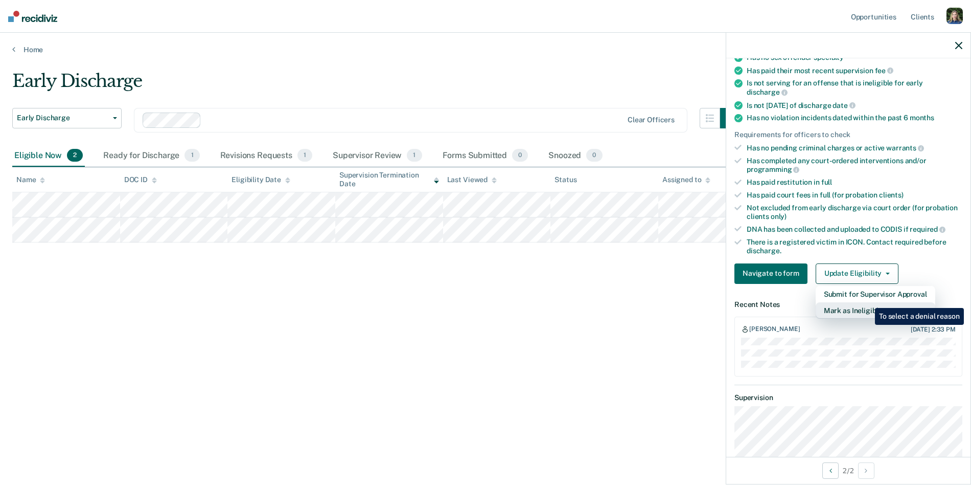
click at [868, 302] on button "Mark as Ineligible" at bounding box center [876, 310] width 120 height 16
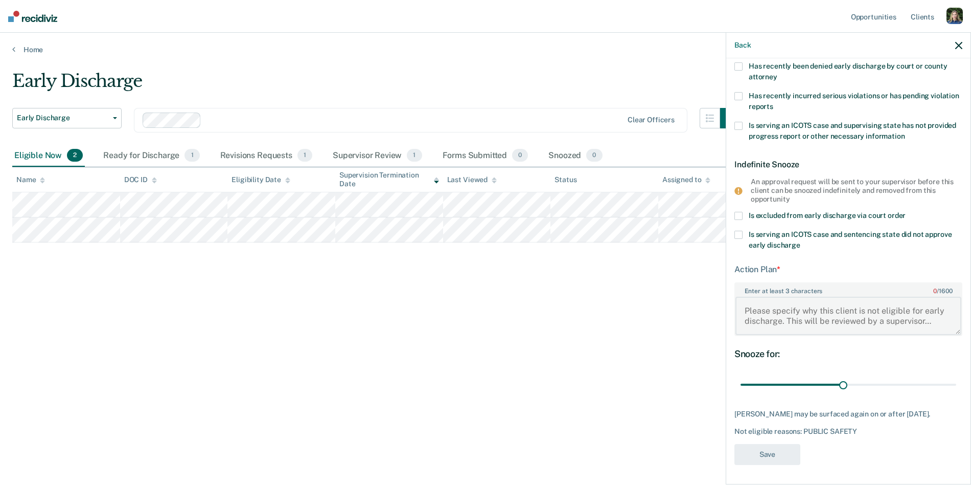
click at [795, 315] on textarea "Enter at least 3 characters 0 / 1600" at bounding box center [849, 315] width 226 height 38
drag, startPoint x: 734, startPoint y: 268, endPoint x: 815, endPoint y: 280, distance: 82.1
click at [815, 280] on div "CM Temporary Snooze Has unpaid court fees or restitution Has pending criminal c…" at bounding box center [848, 270] width 244 height 424
click at [802, 307] on textarea "Enter at least 3 characters 0 / 1600" at bounding box center [849, 315] width 226 height 38
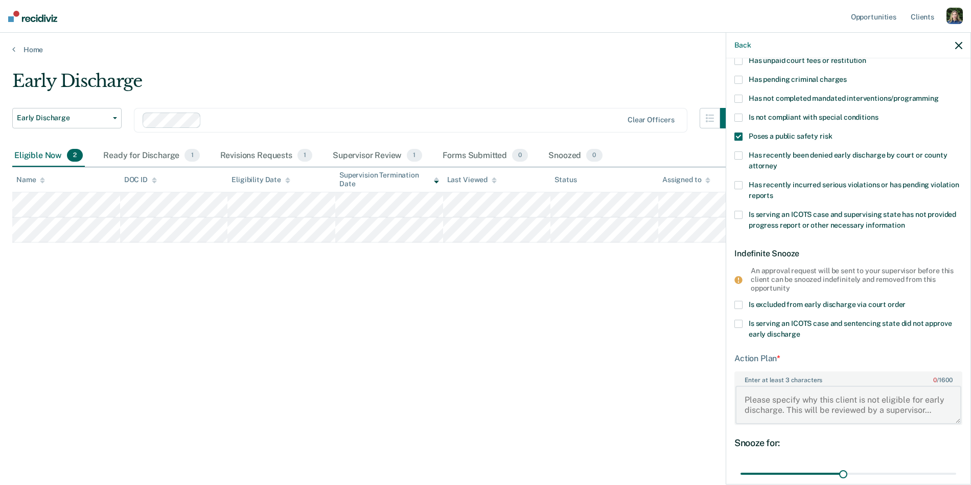
scroll to position [0, 0]
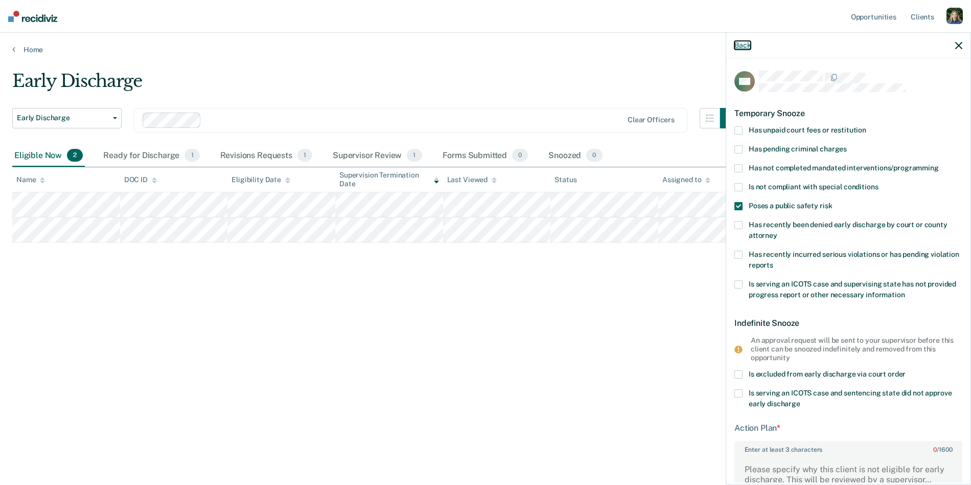
click at [743, 47] on button "Back" at bounding box center [743, 45] width 16 height 9
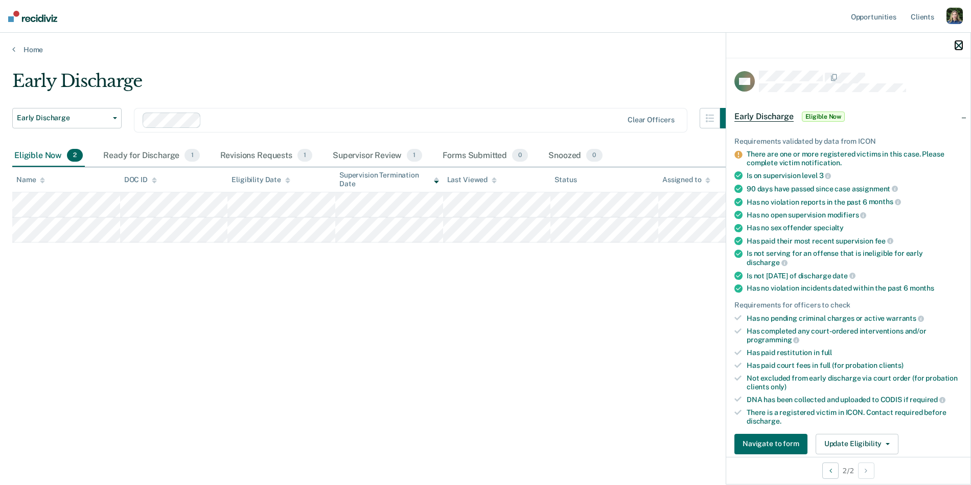
click at [960, 44] on icon "button" at bounding box center [958, 45] width 7 height 7
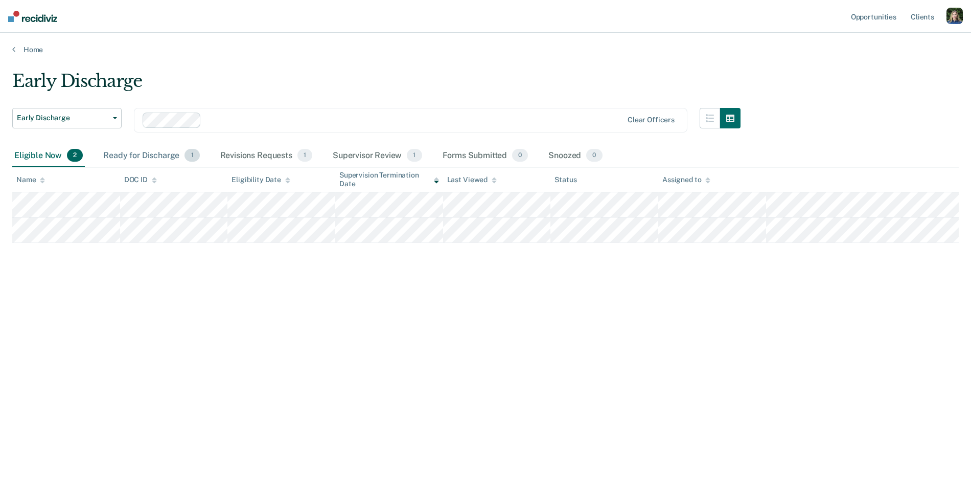
click at [130, 157] on div "Ready for Discharge 1" at bounding box center [151, 156] width 100 height 22
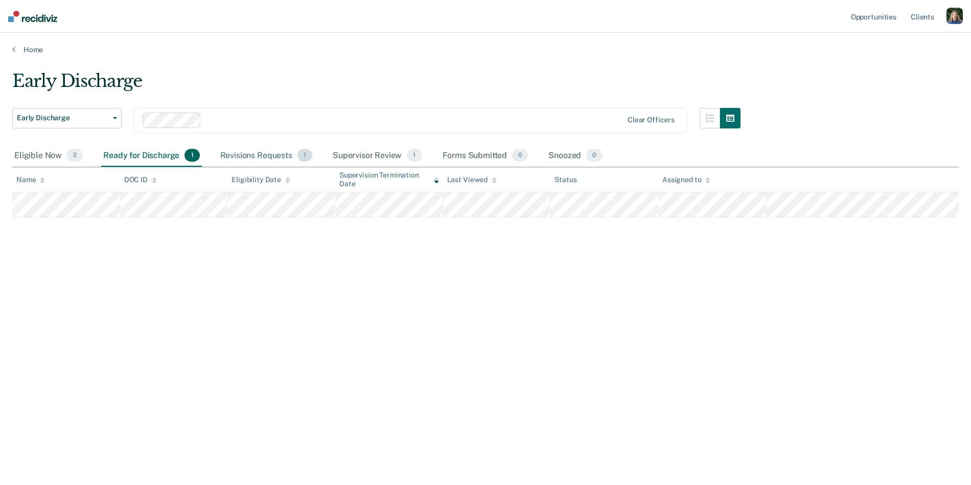
click at [232, 156] on div "Revisions Requests 1" at bounding box center [266, 156] width 96 height 22
click at [346, 152] on div "Supervisor Review 1" at bounding box center [378, 156] width 94 height 22
click at [42, 153] on div "Eligible Now 2" at bounding box center [48, 156] width 73 height 22
